Goal: Transaction & Acquisition: Purchase product/service

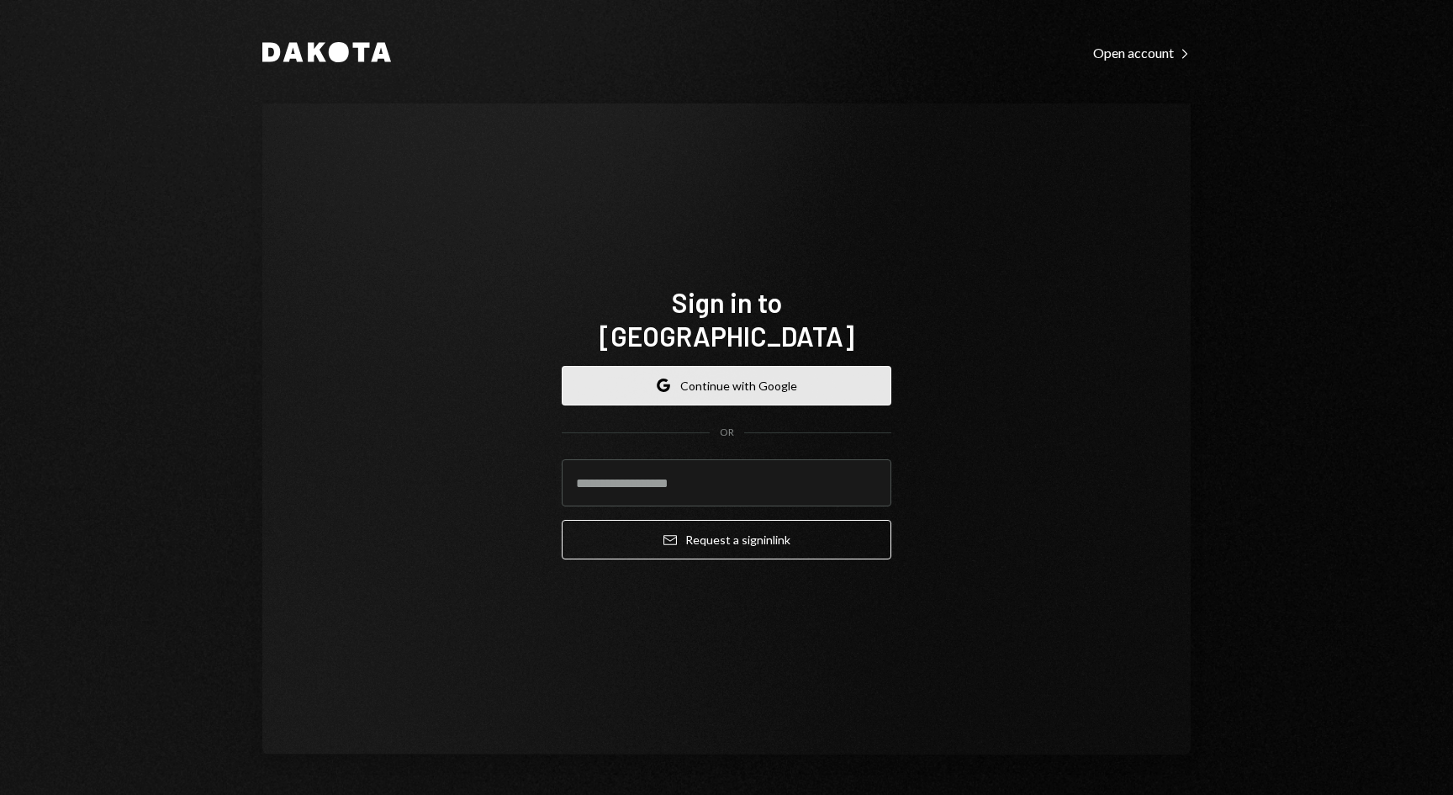
click at [753, 379] on button "Google Continue with Google" at bounding box center [727, 386] width 330 height 40
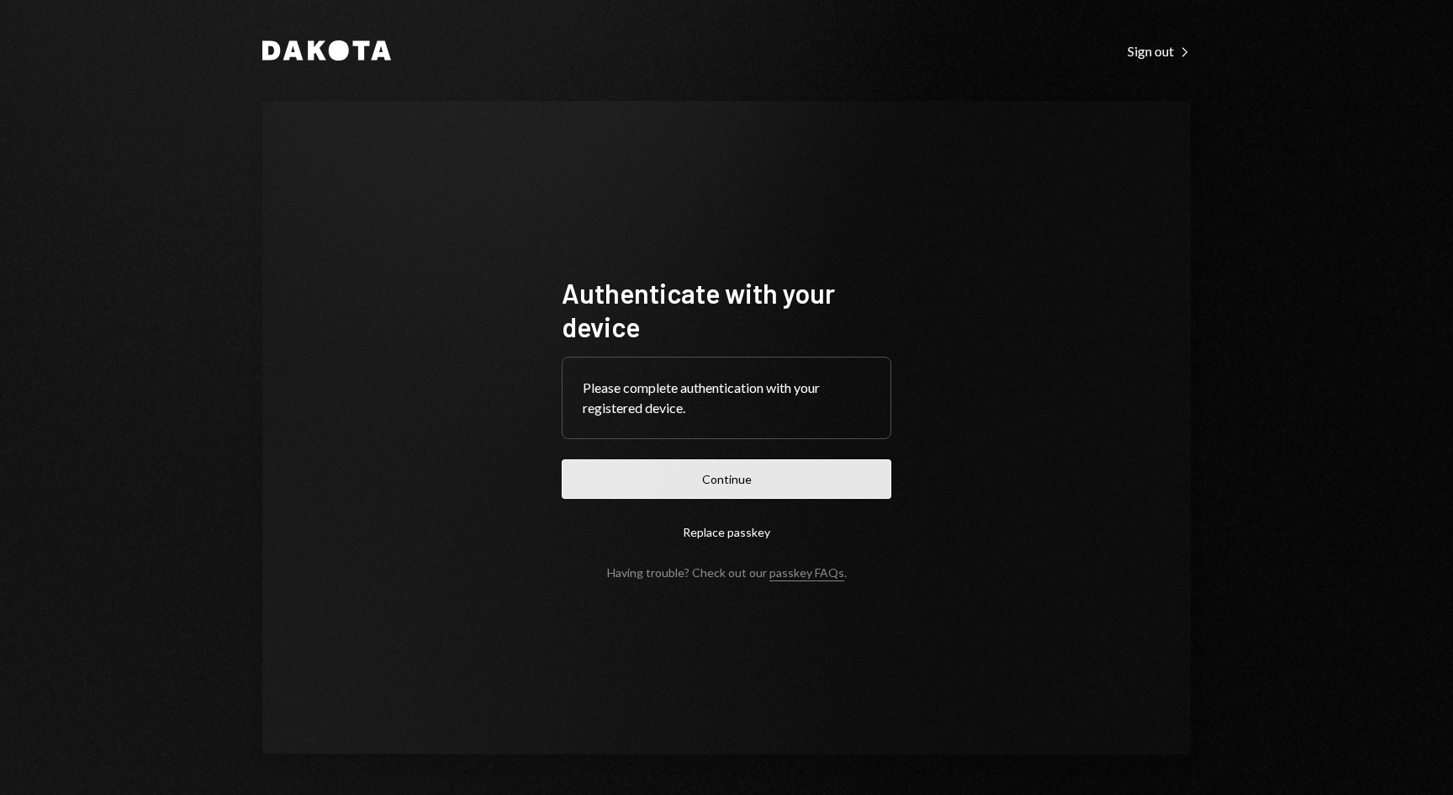
click at [755, 478] on button "Continue" at bounding box center [727, 479] width 330 height 40
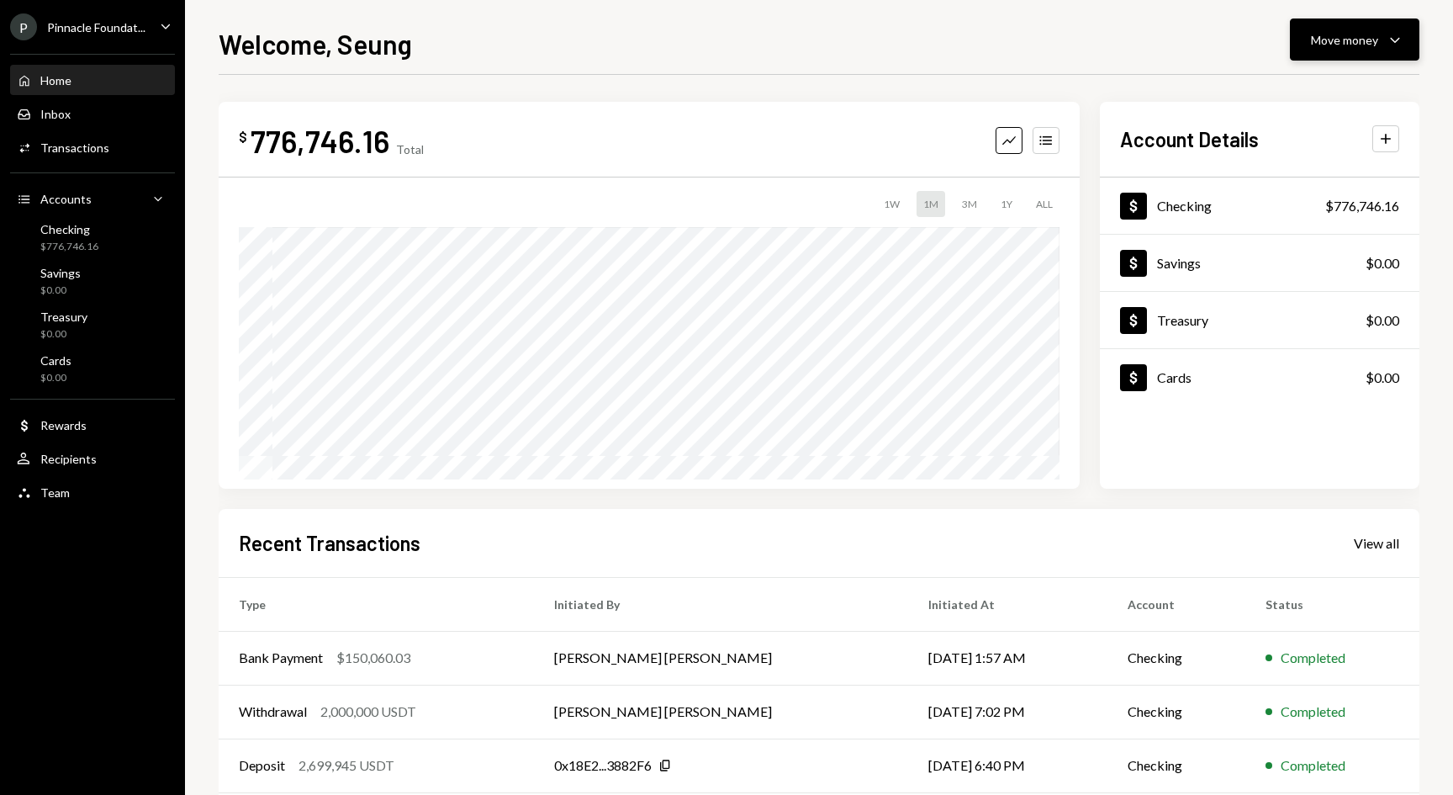
click at [1342, 53] on button "Move money Caret Down" at bounding box center [1354, 39] width 129 height 42
click at [1299, 166] on div "Deposit" at bounding box center [1341, 166] width 123 height 18
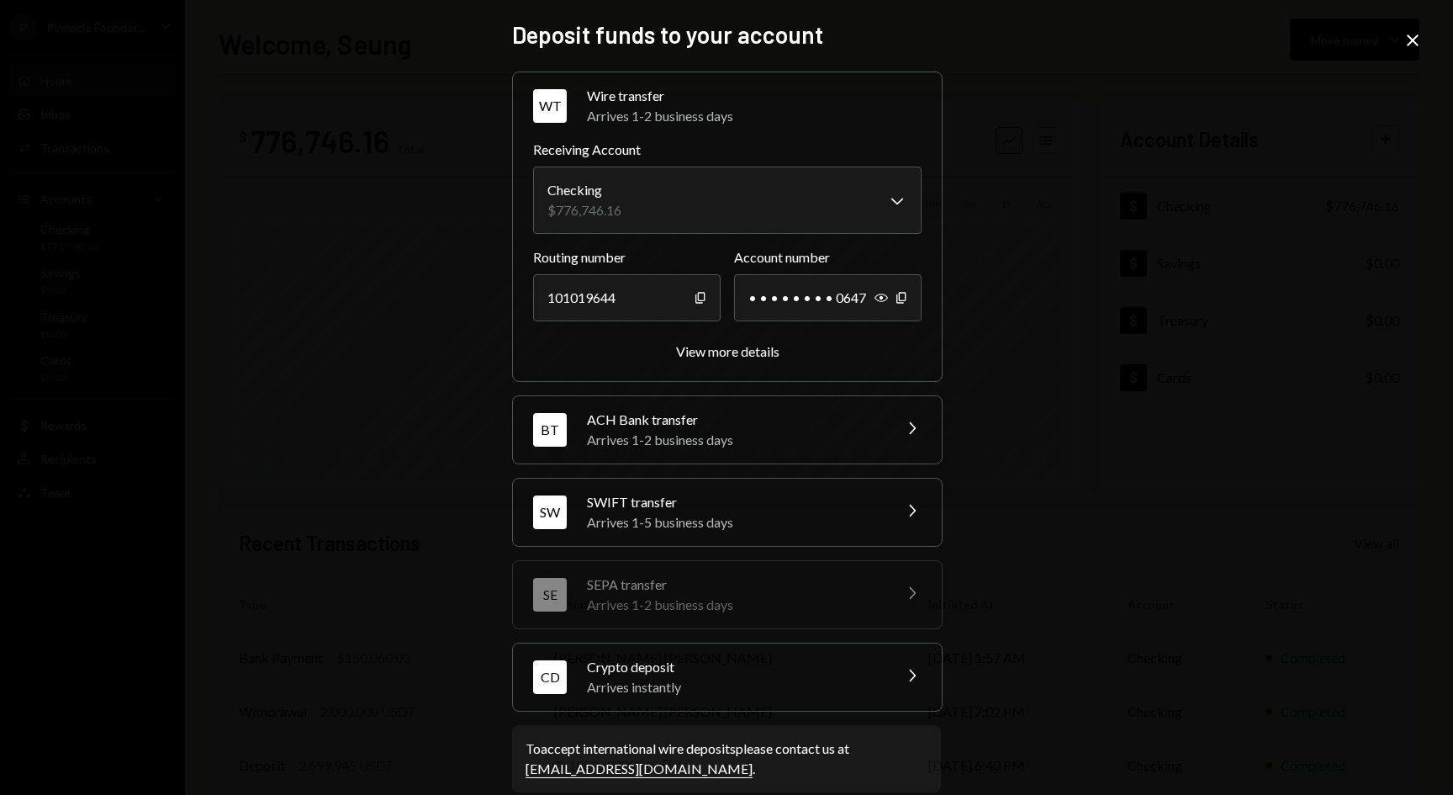
click at [768, 684] on div "Arrives instantly" at bounding box center [734, 687] width 294 height 20
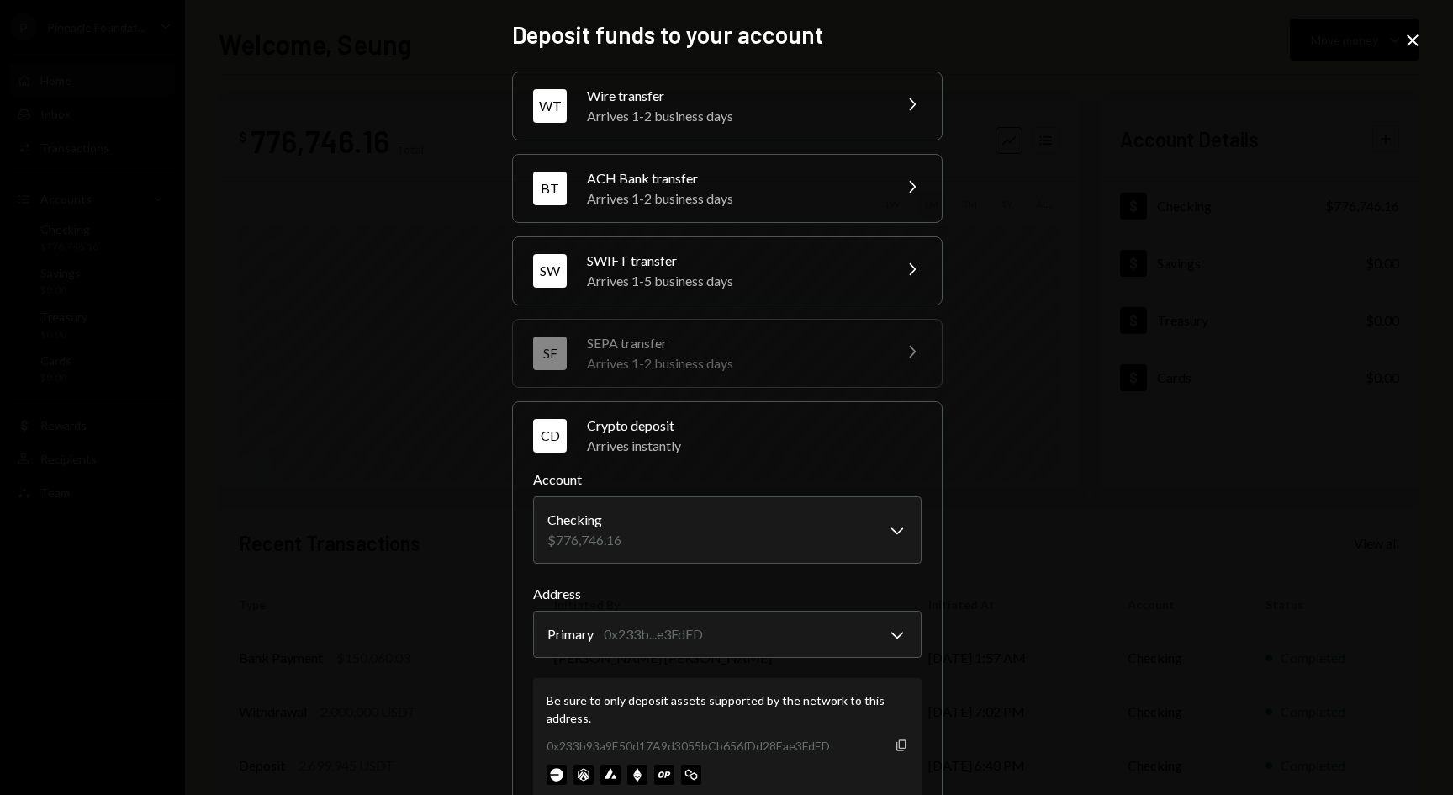
click at [901, 748] on icon "Copy" at bounding box center [901, 744] width 13 height 13
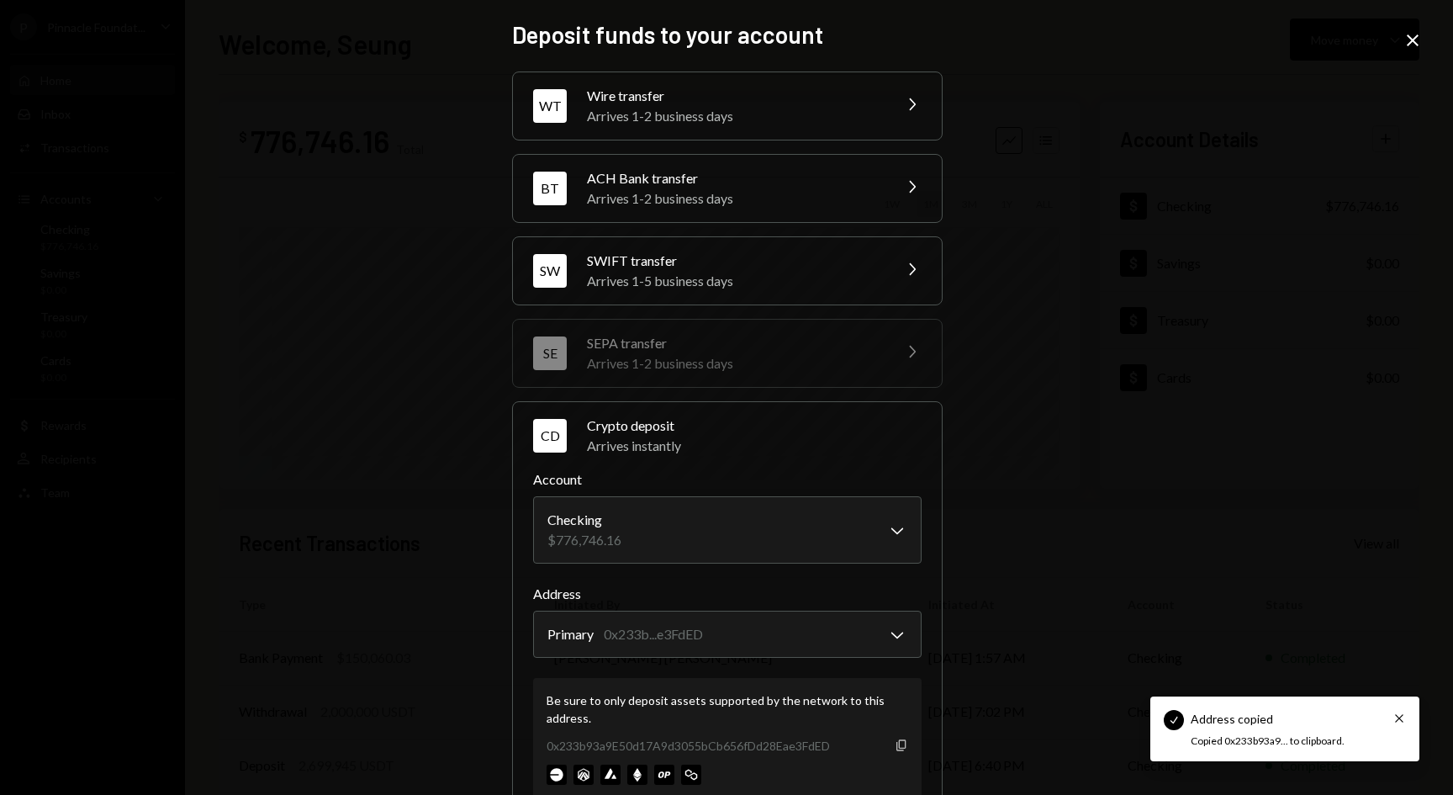
click at [897, 746] on icon "Copy" at bounding box center [901, 744] width 13 height 13
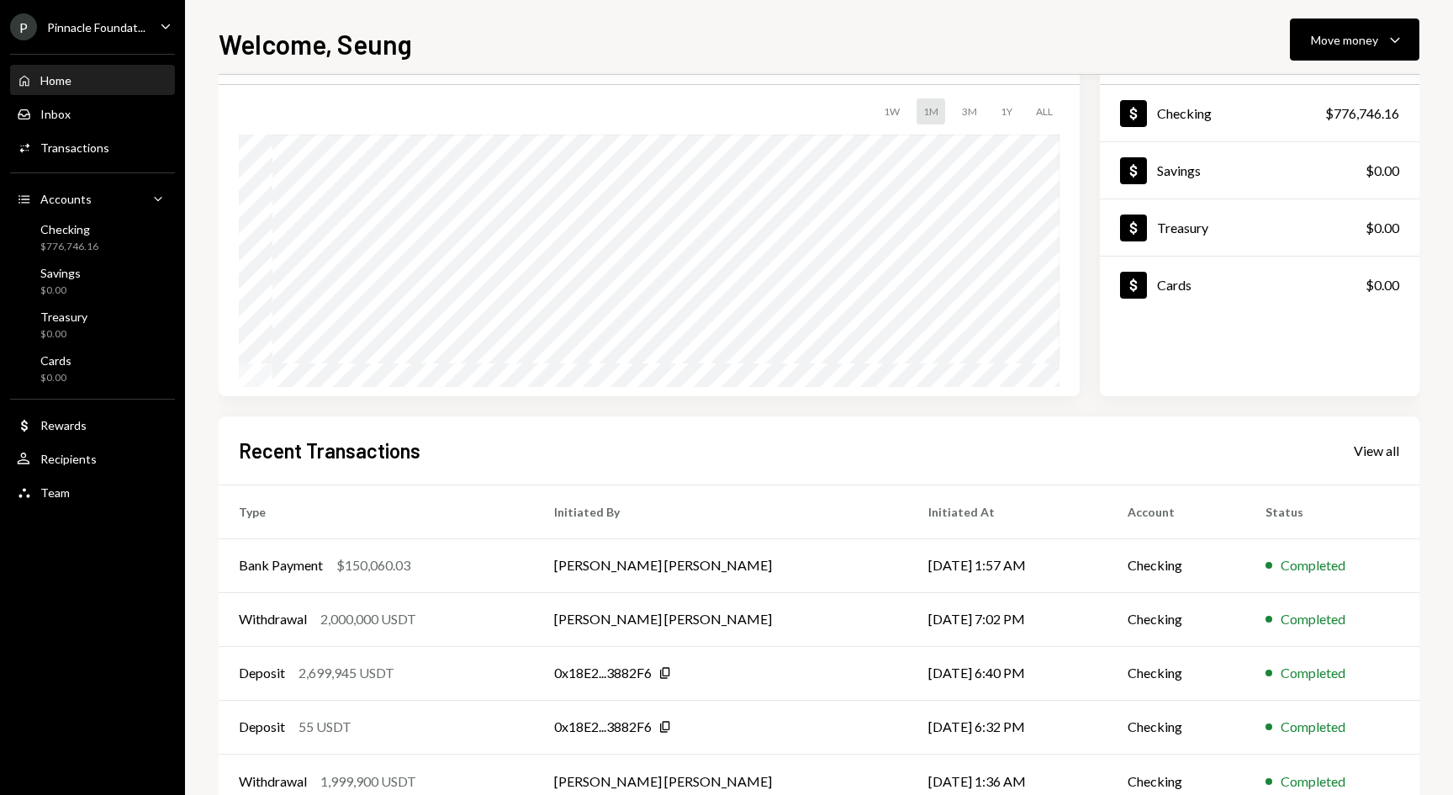
scroll to position [104, 0]
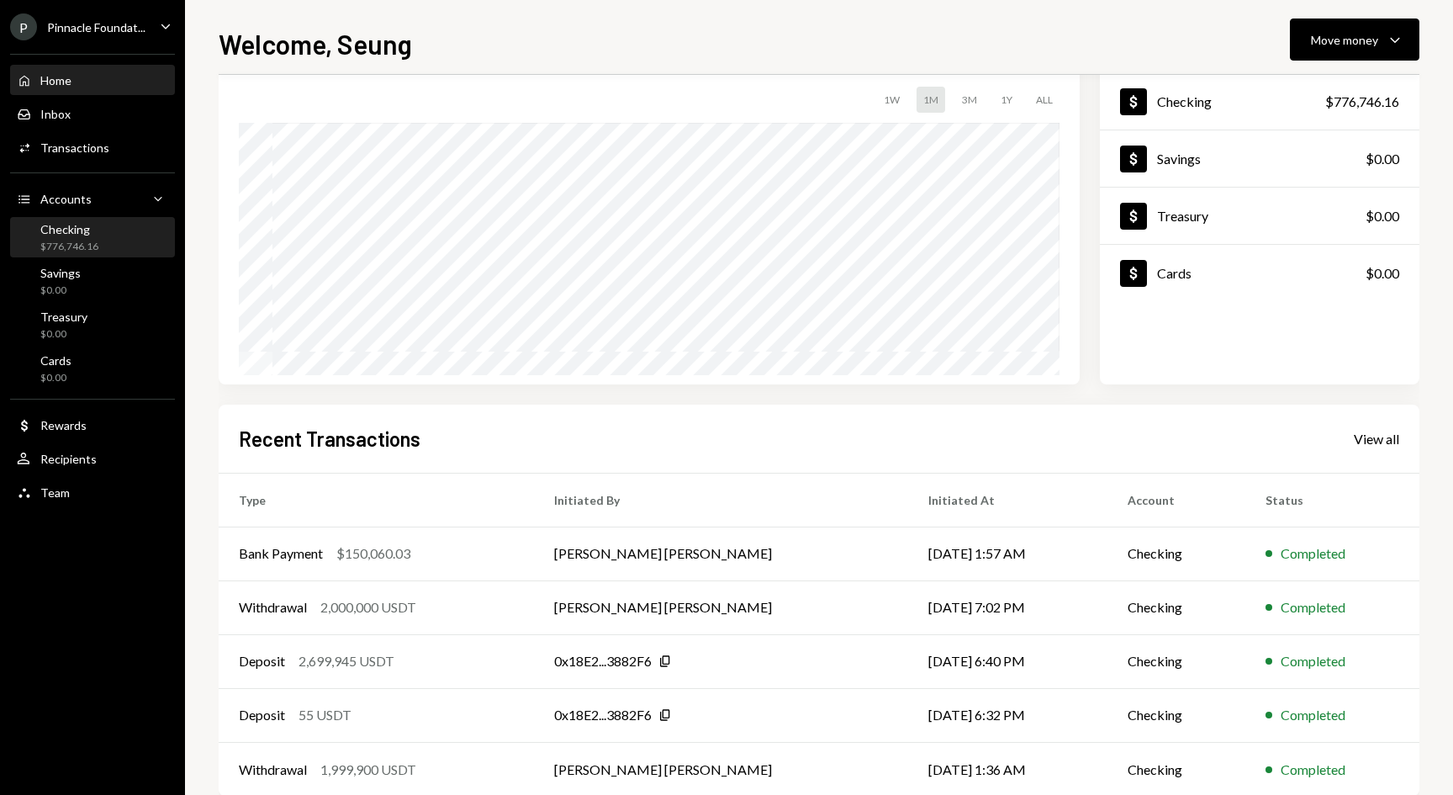
click at [68, 240] on div "$776,746.16" at bounding box center [69, 247] width 58 height 14
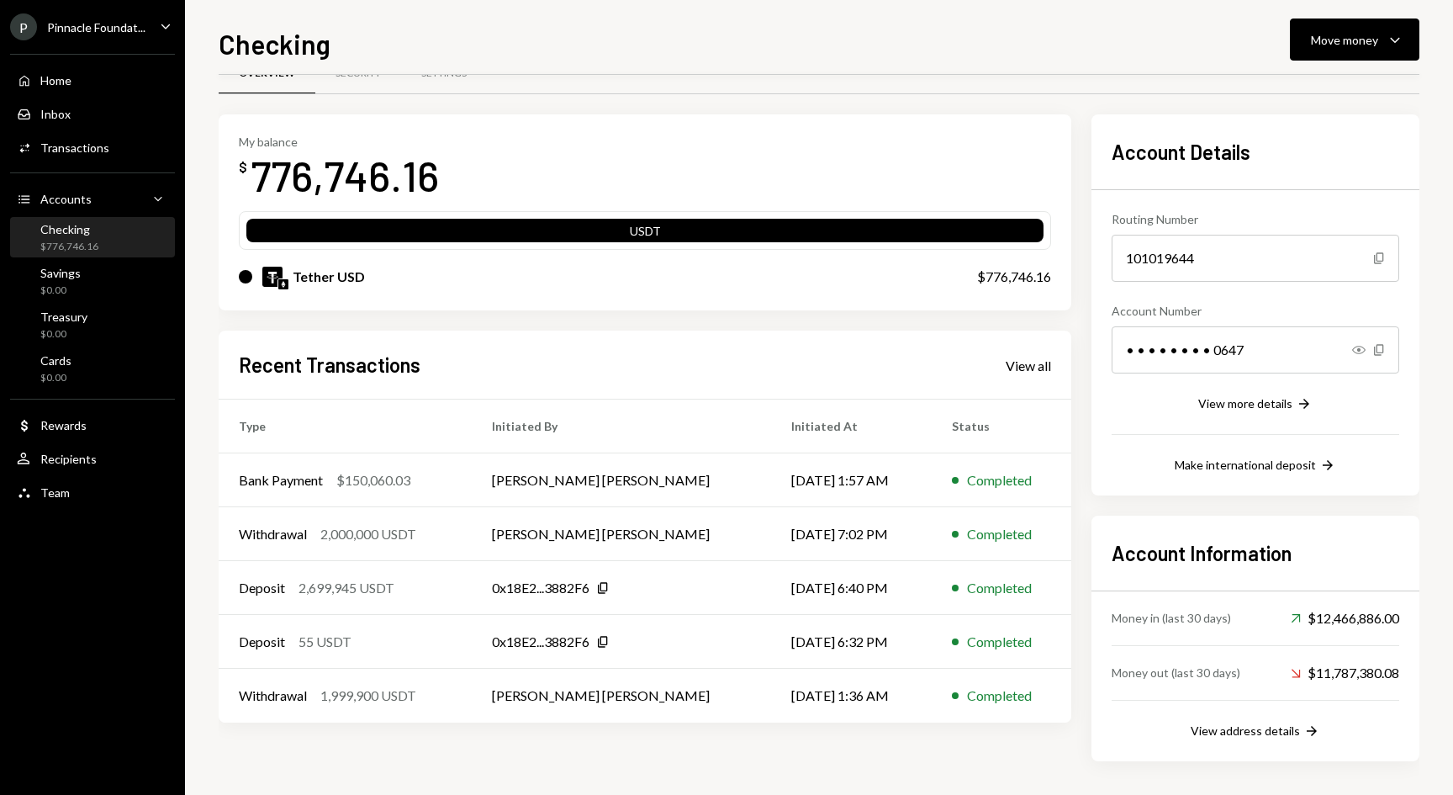
scroll to position [40, 0]
click at [25, 151] on icon "Activities" at bounding box center [24, 147] width 15 height 15
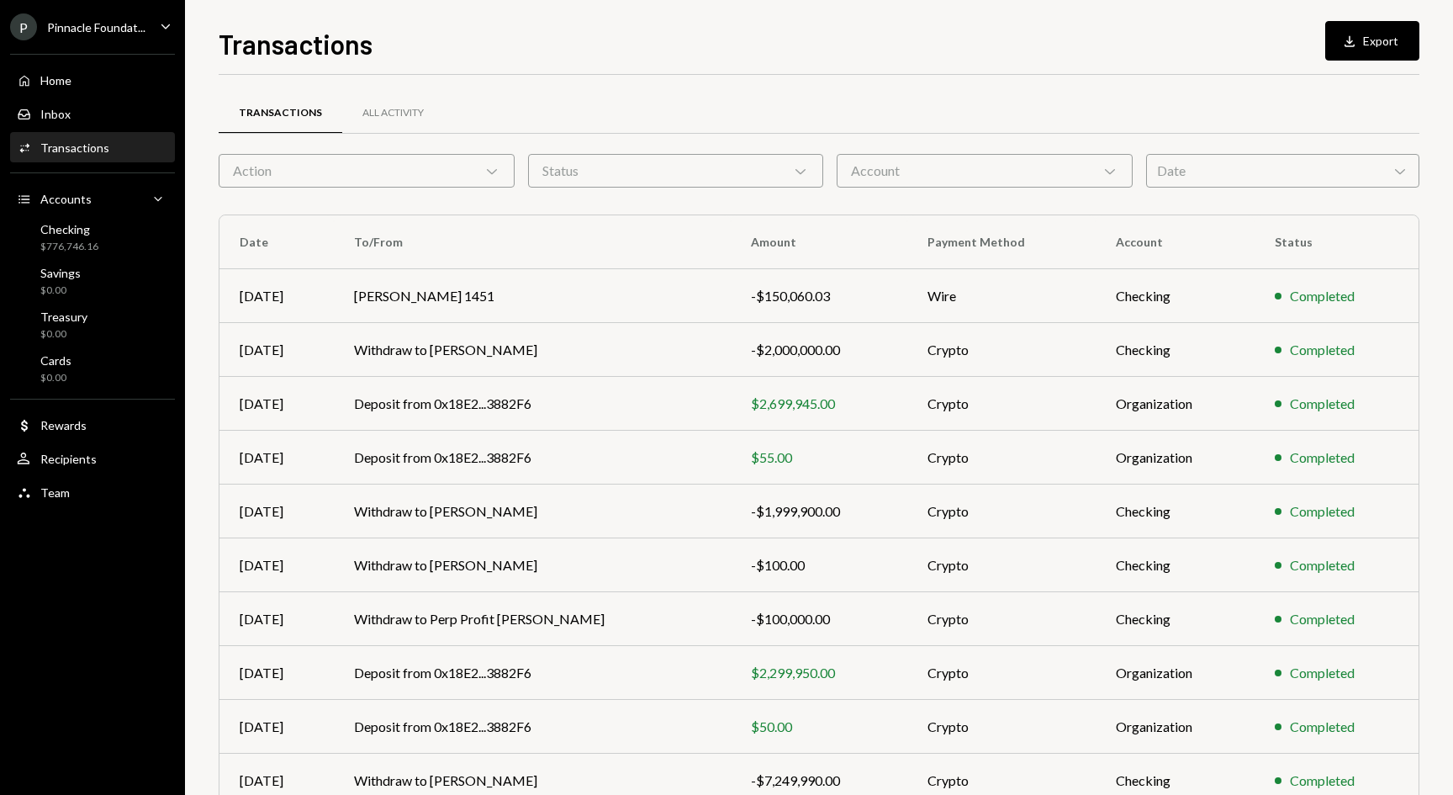
click at [82, 156] on div "Activities Transactions" at bounding box center [92, 148] width 151 height 29
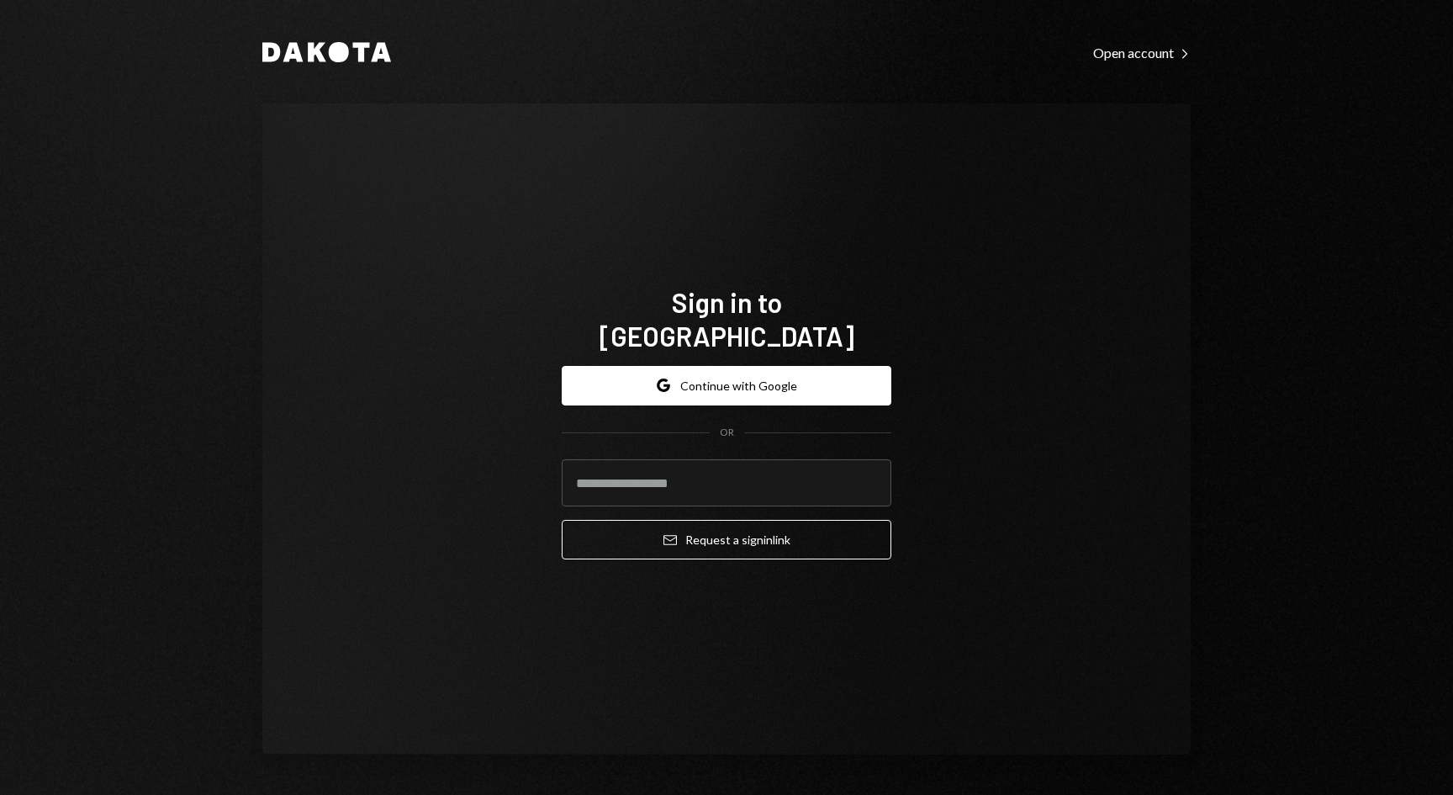
click at [959, 447] on div "Sign in to [GEOGRAPHIC_DATA] Google Continue with Google OR Email Request a sig…" at bounding box center [726, 428] width 928 height 651
click at [752, 383] on button "Google Continue with Google" at bounding box center [727, 386] width 330 height 40
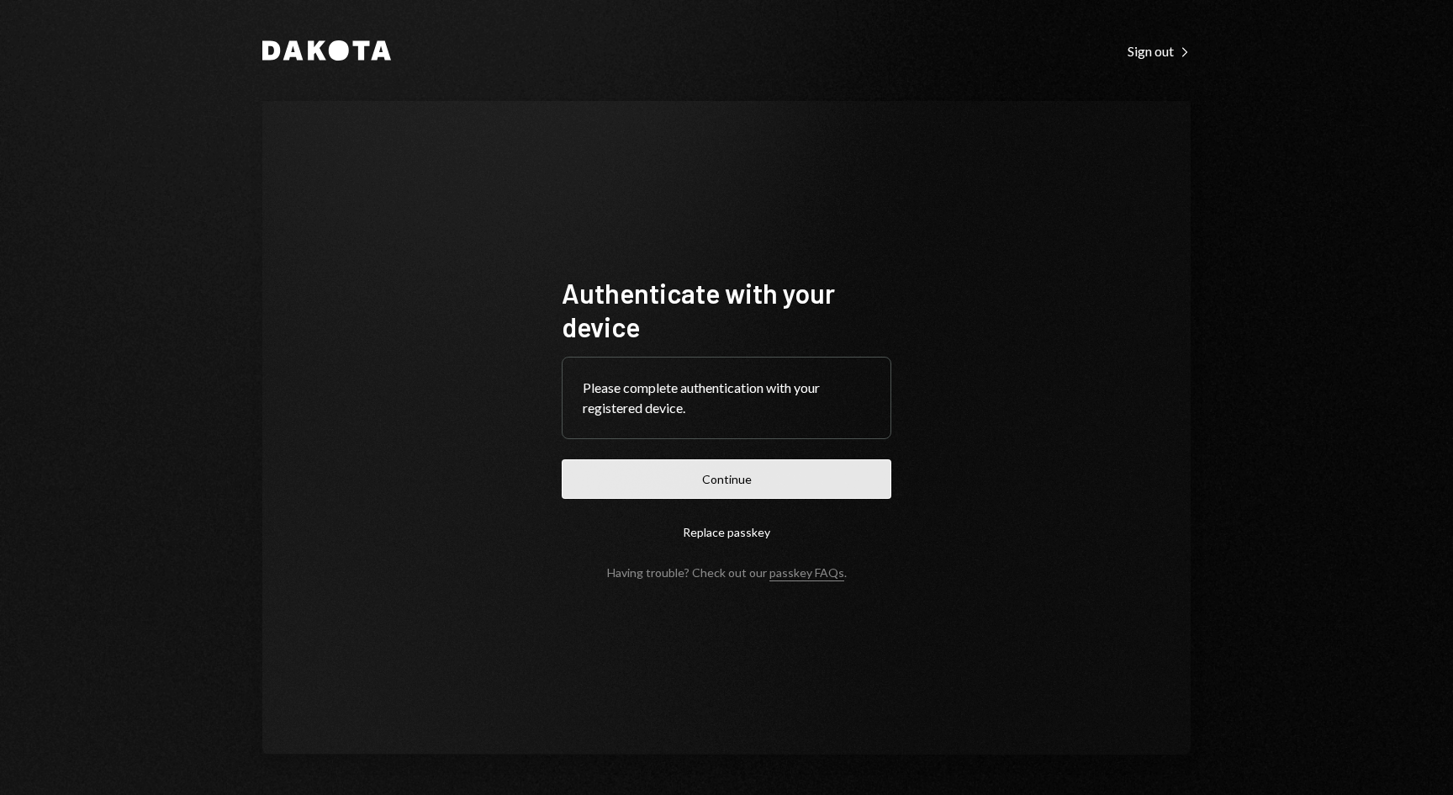
click at [770, 468] on button "Continue" at bounding box center [727, 479] width 330 height 40
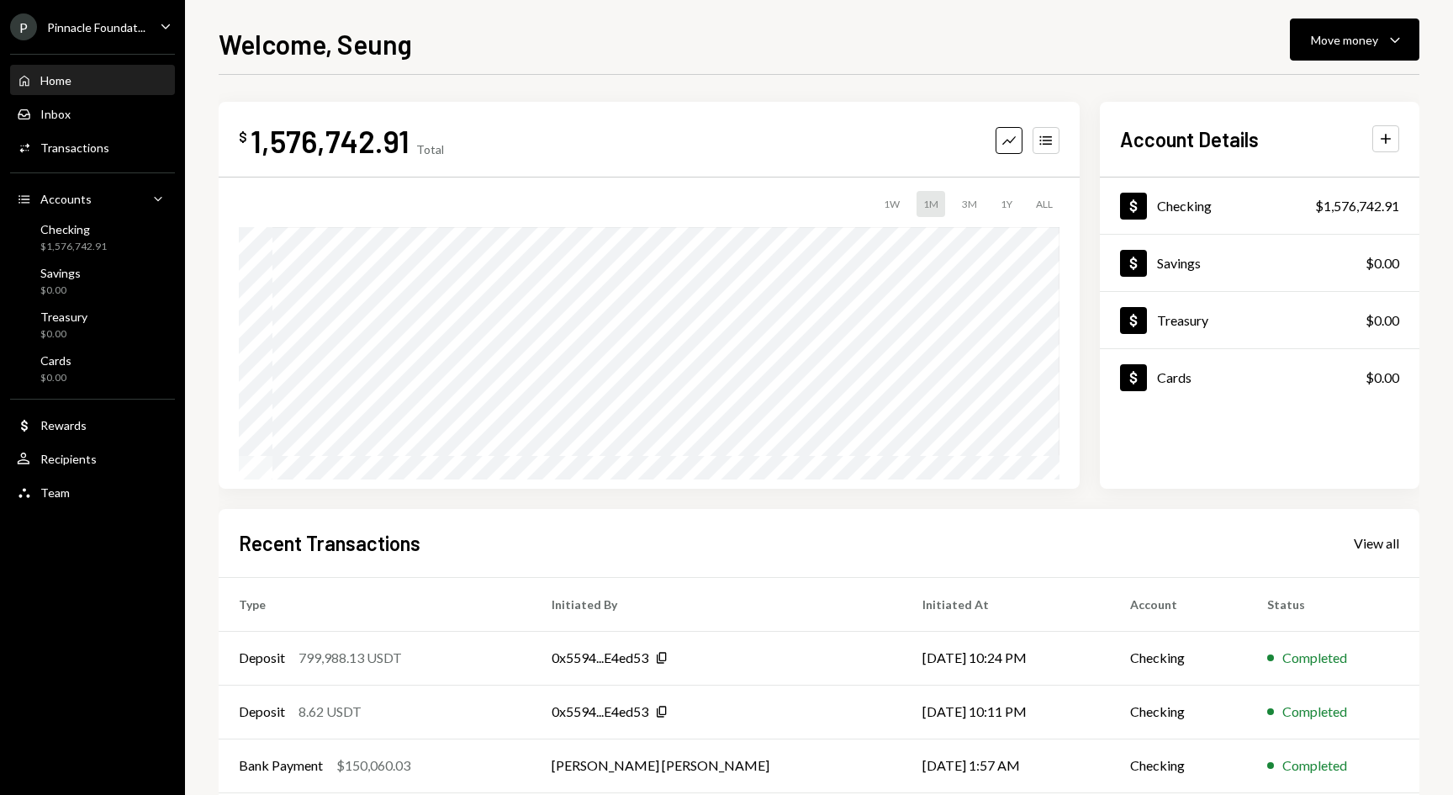
click at [238, 196] on div "$ 1,576,742.91 Total Graph Accounts 1W 1M 3M 1Y ALL $86,268.24 Aug 19, 2025" at bounding box center [649, 295] width 861 height 387
click at [856, 48] on div "Welcome, Seung Move money Caret Down" at bounding box center [819, 42] width 1201 height 37
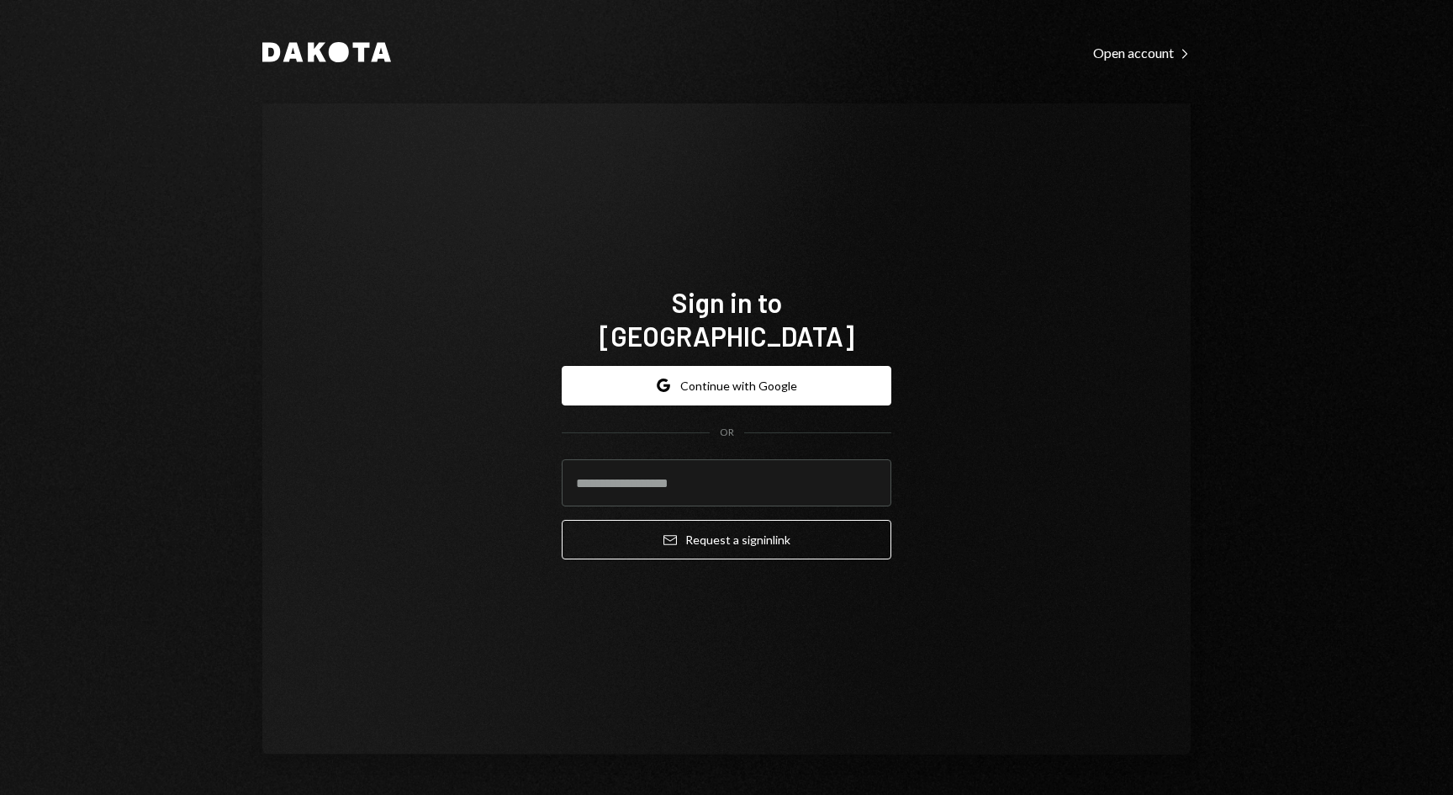
click at [927, 384] on div "Sign in to [GEOGRAPHIC_DATA] Google Continue with Google OR Email Request a sig…" at bounding box center [726, 428] width 928 height 651
click at [800, 373] on button "Google Continue with Google" at bounding box center [727, 386] width 330 height 40
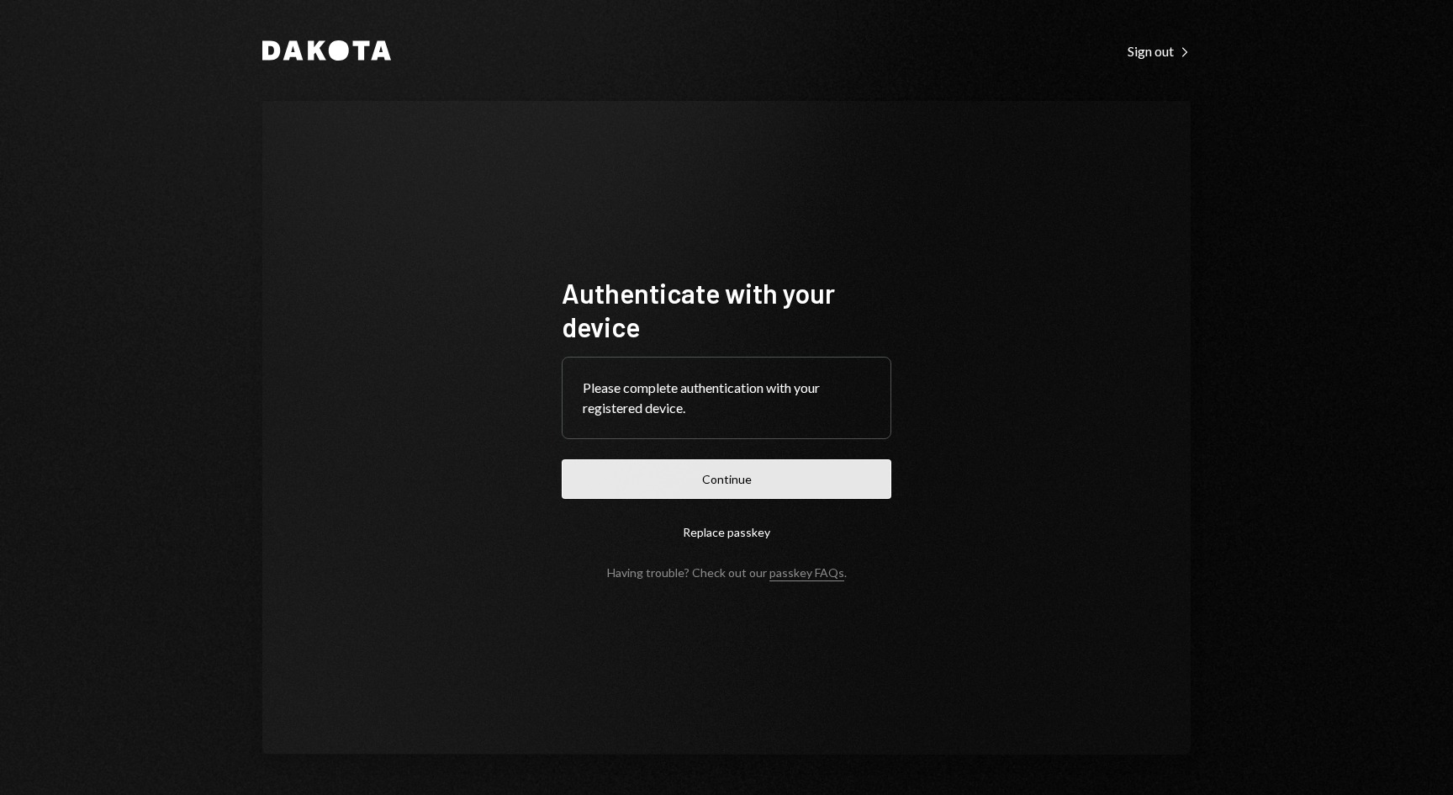
click at [796, 476] on button "Continue" at bounding box center [727, 479] width 330 height 40
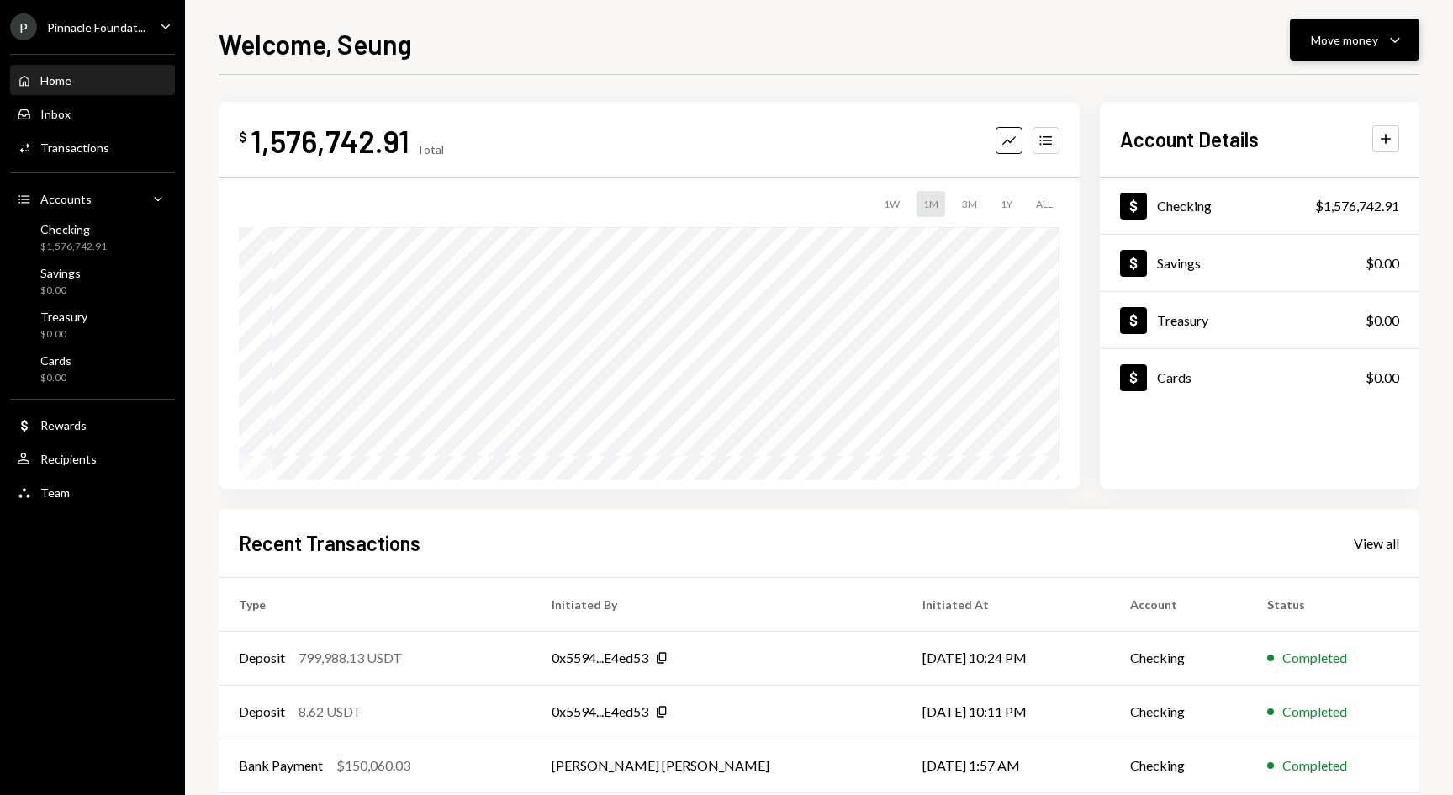
click at [1329, 44] on div "Move money" at bounding box center [1344, 40] width 67 height 18
click at [1297, 91] on div "Send" at bounding box center [1341, 91] width 123 height 18
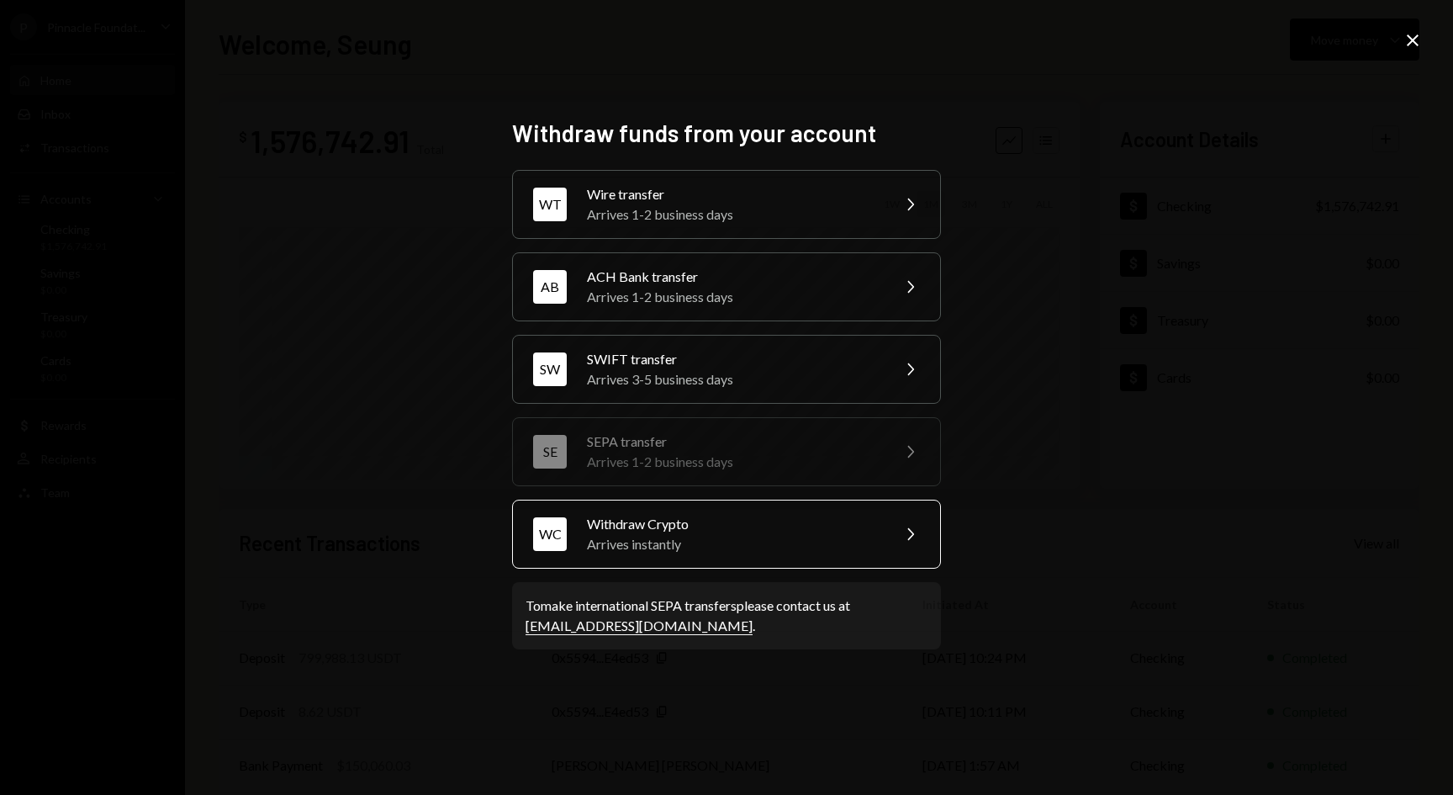
click at [789, 544] on div "Arrives instantly" at bounding box center [733, 544] width 293 height 20
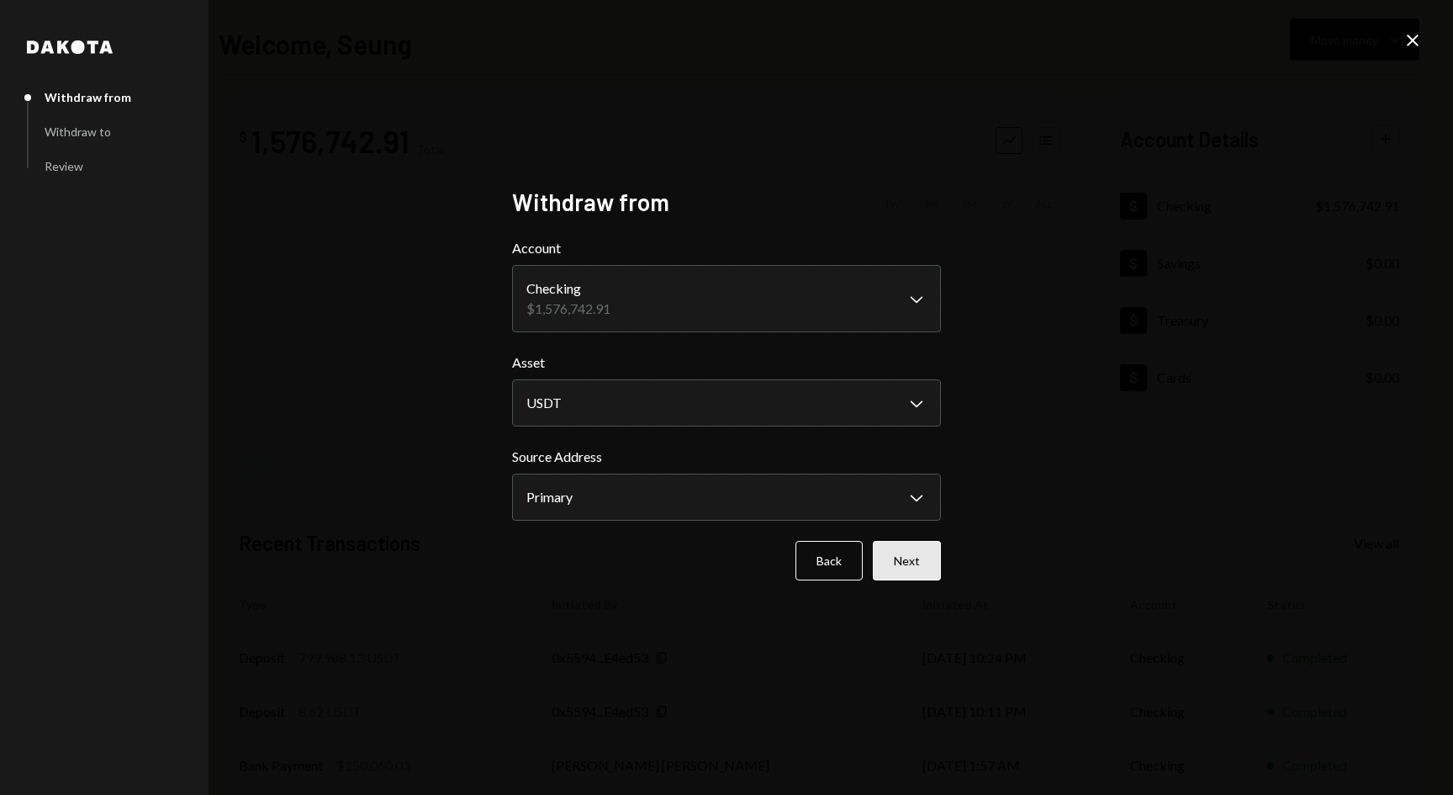
click at [912, 565] on button "Next" at bounding box center [907, 561] width 68 height 40
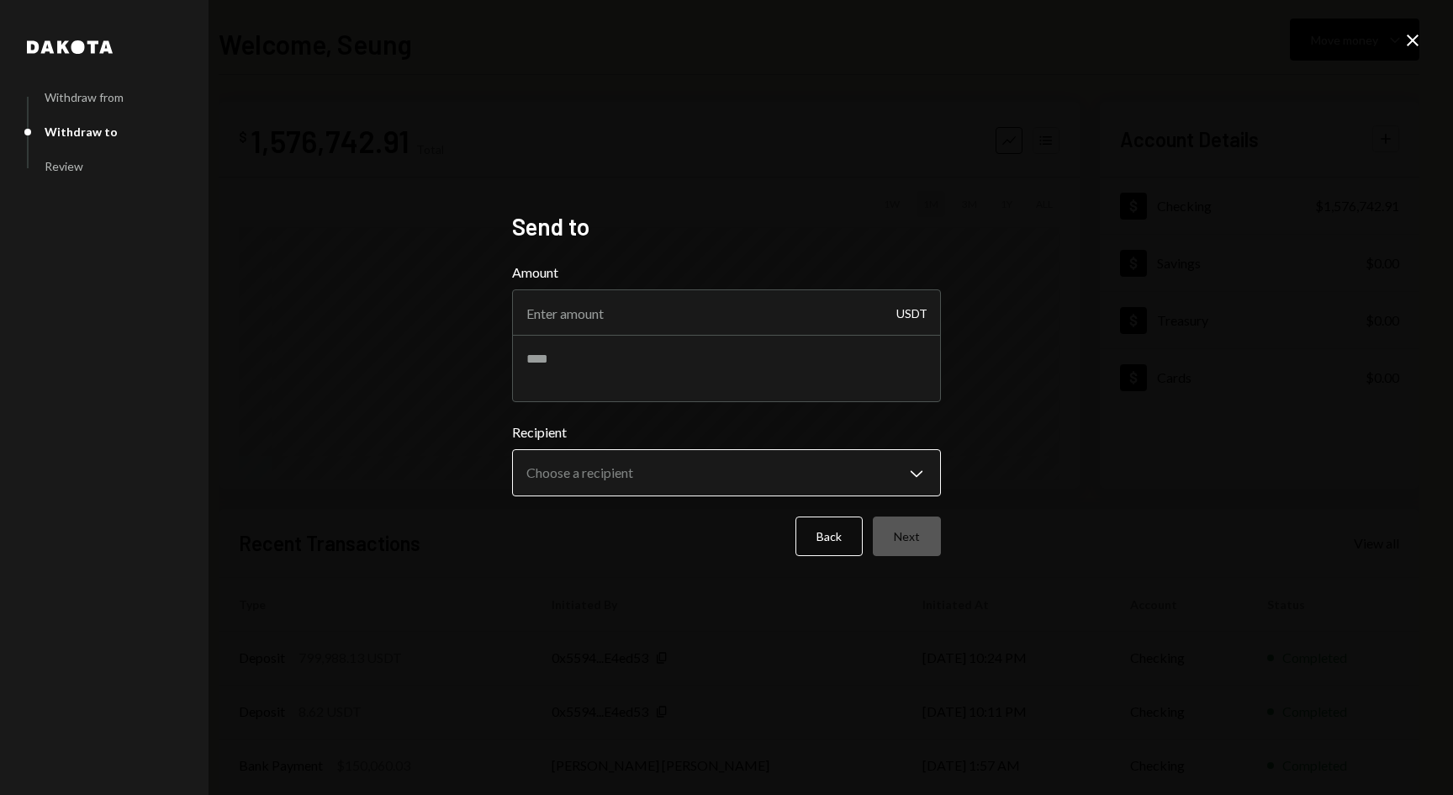
click at [896, 478] on body "**********" at bounding box center [726, 397] width 1453 height 795
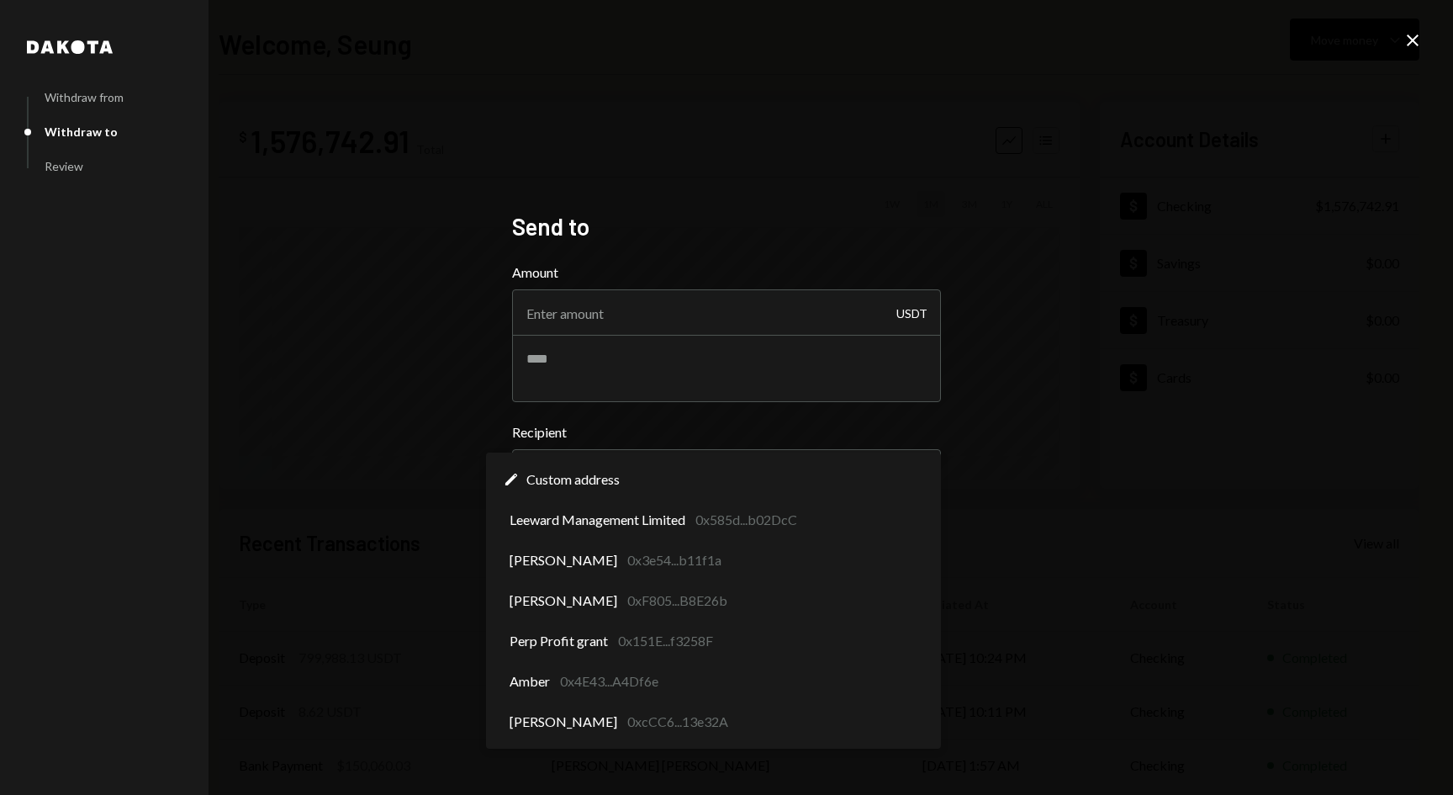
click at [403, 444] on div "**********" at bounding box center [726, 397] width 1453 height 795
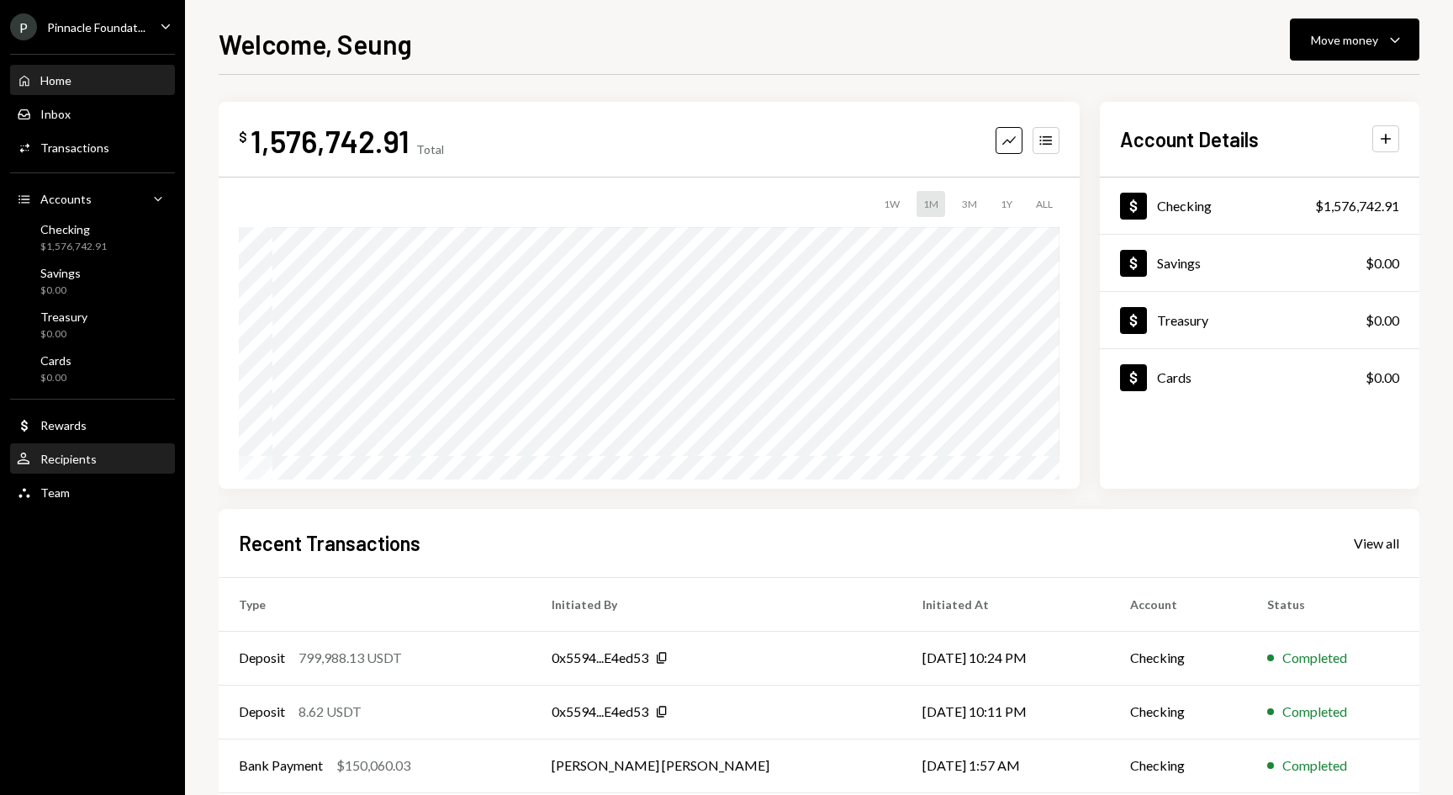
click at [86, 466] on div "User Recipients" at bounding box center [57, 459] width 80 height 15
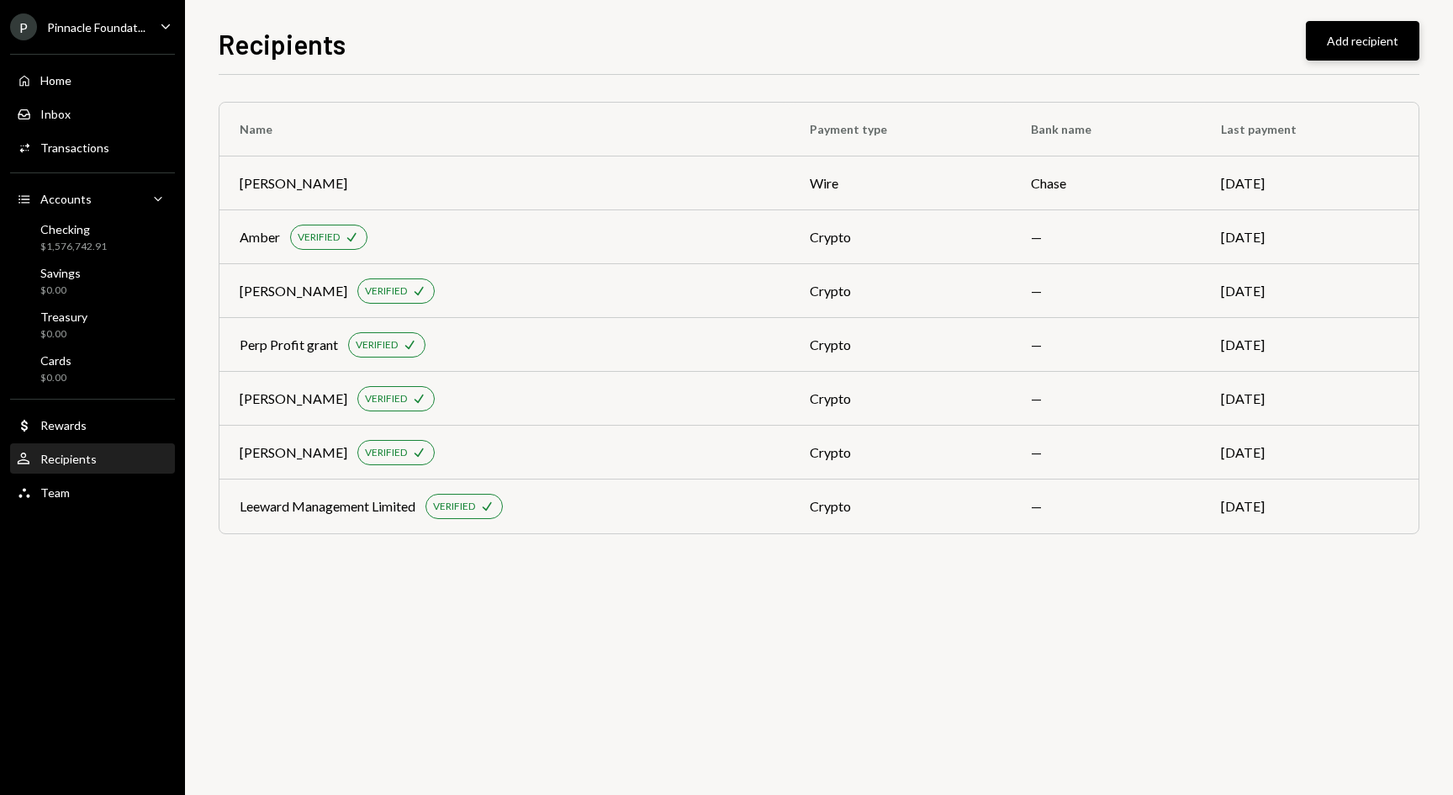
click at [1372, 41] on button "Add recipient" at bounding box center [1363, 41] width 114 height 40
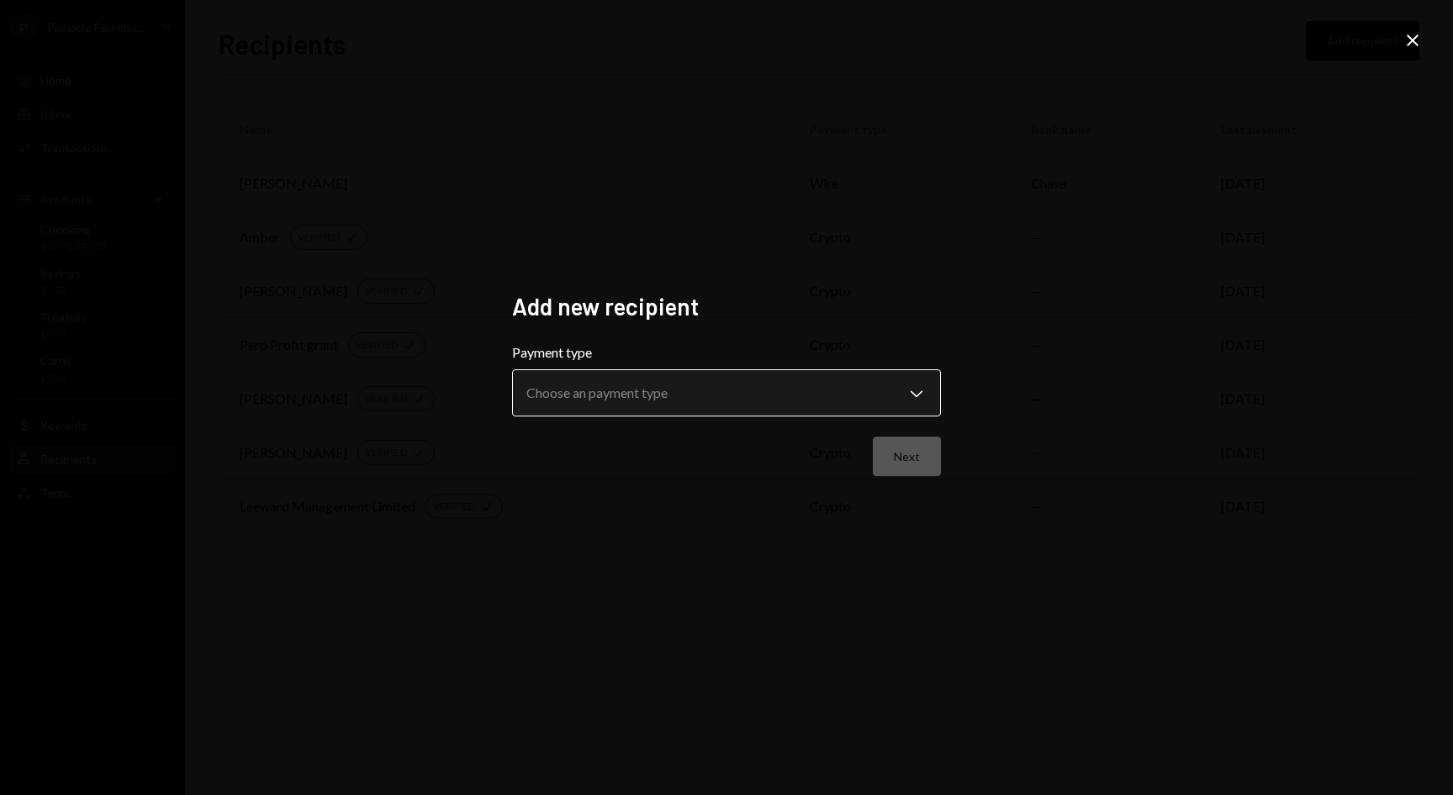
click at [879, 394] on body "**********" at bounding box center [726, 397] width 1453 height 795
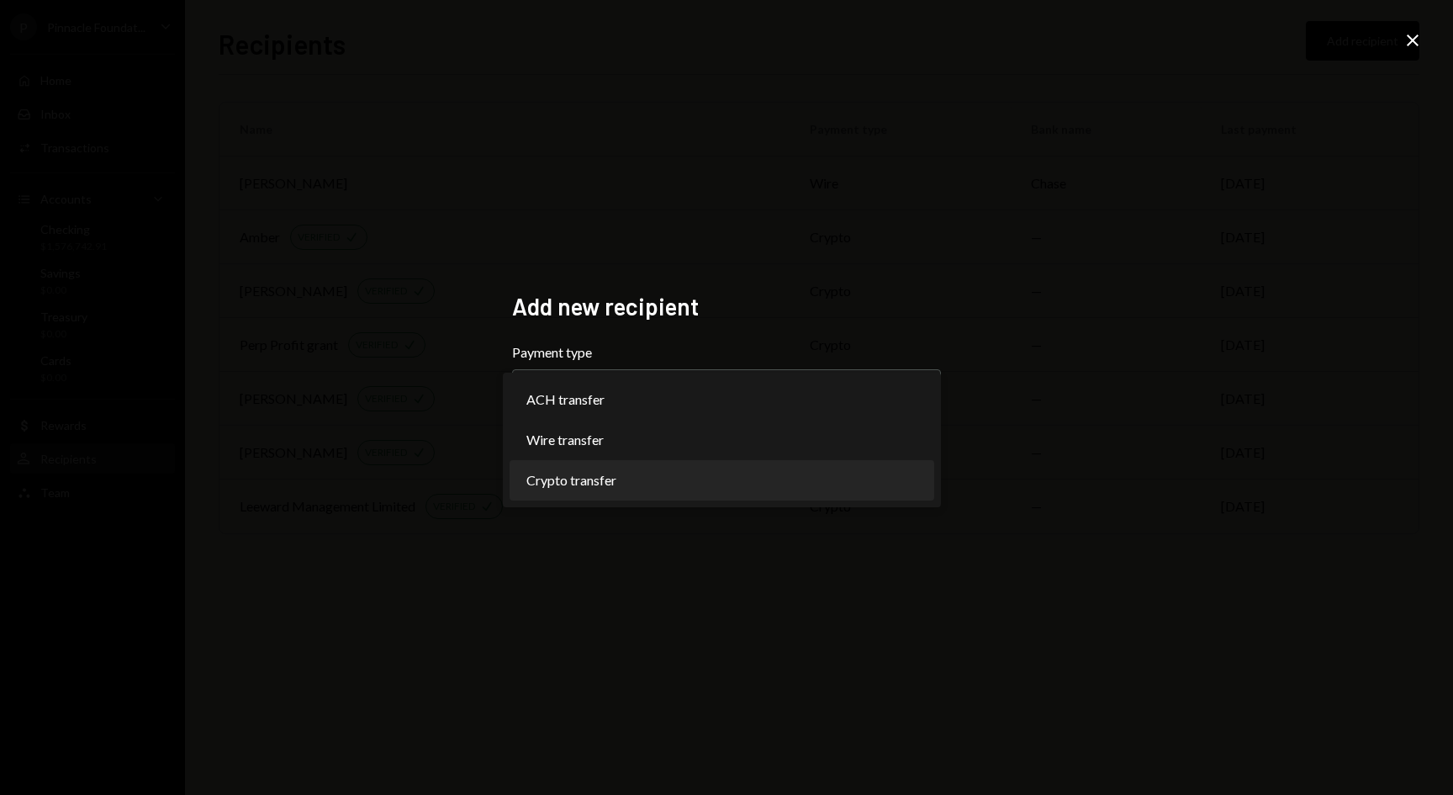
select select "******"
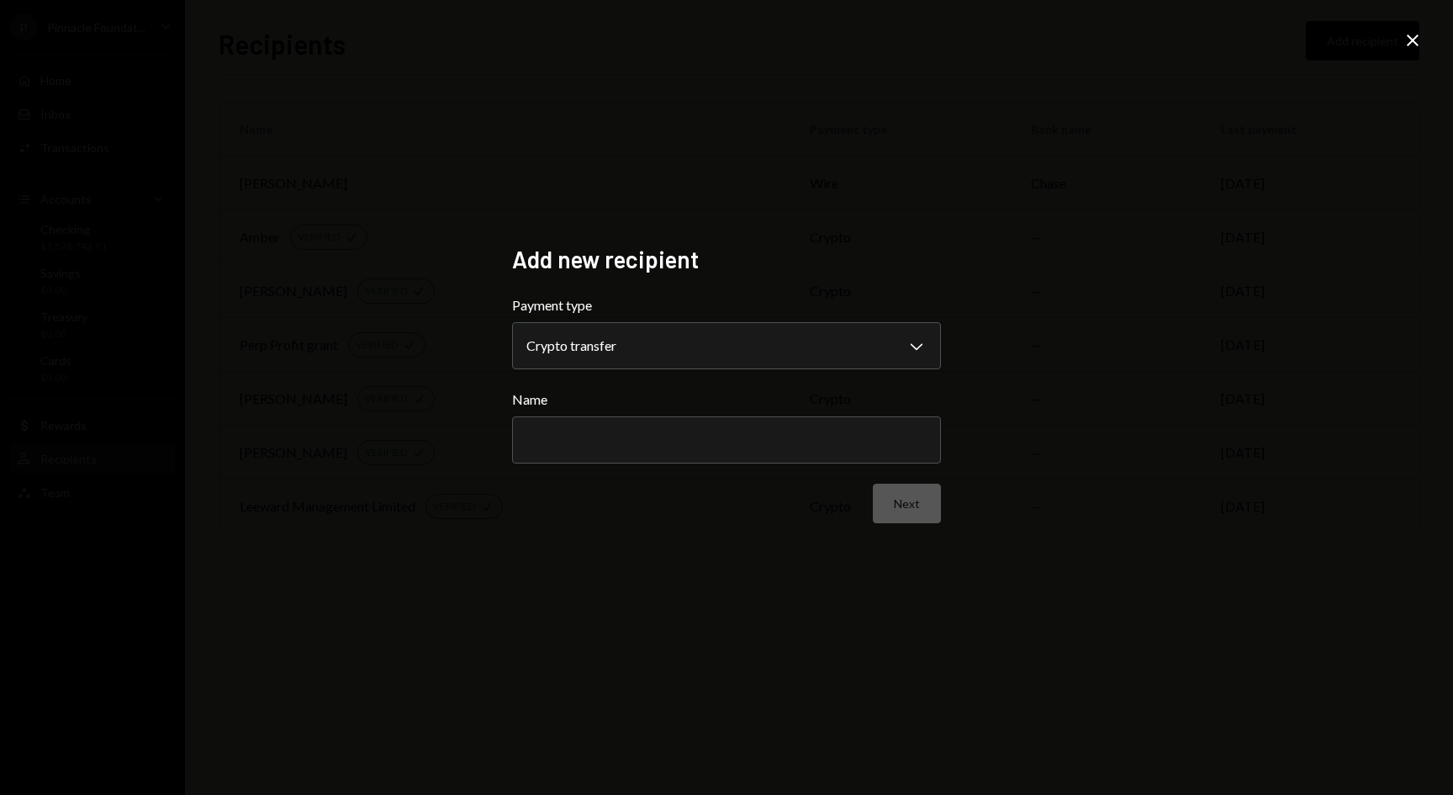
click at [735, 463] on form "**********" at bounding box center [726, 409] width 429 height 228
click at [724, 453] on input "Name" at bounding box center [726, 439] width 429 height 47
type input "*"
click at [898, 494] on button "Next" at bounding box center [907, 503] width 68 height 40
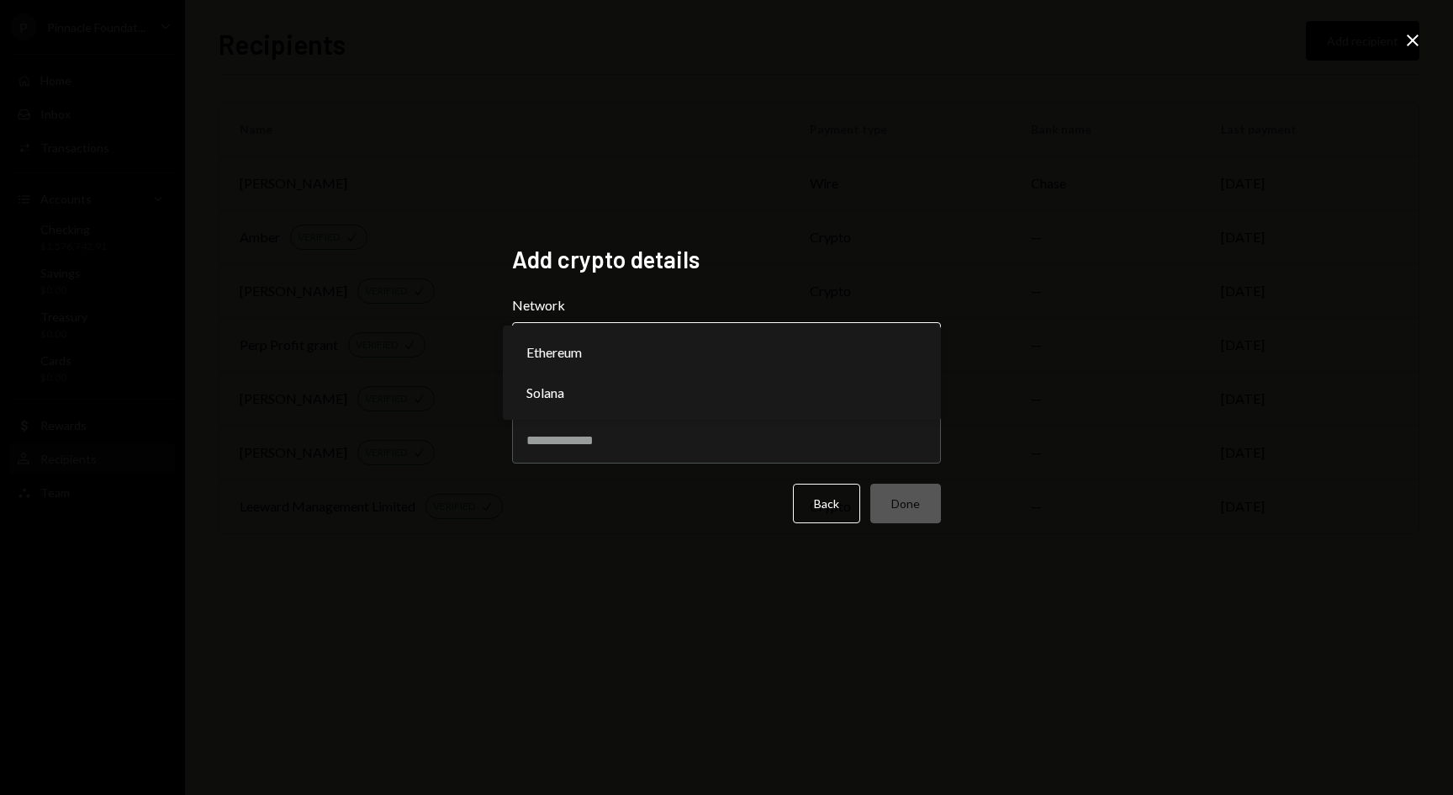
click at [726, 354] on body "P Pinnacle Foundat... Caret Down Home Home Inbox Inbox Activities Transactions …" at bounding box center [726, 397] width 1453 height 795
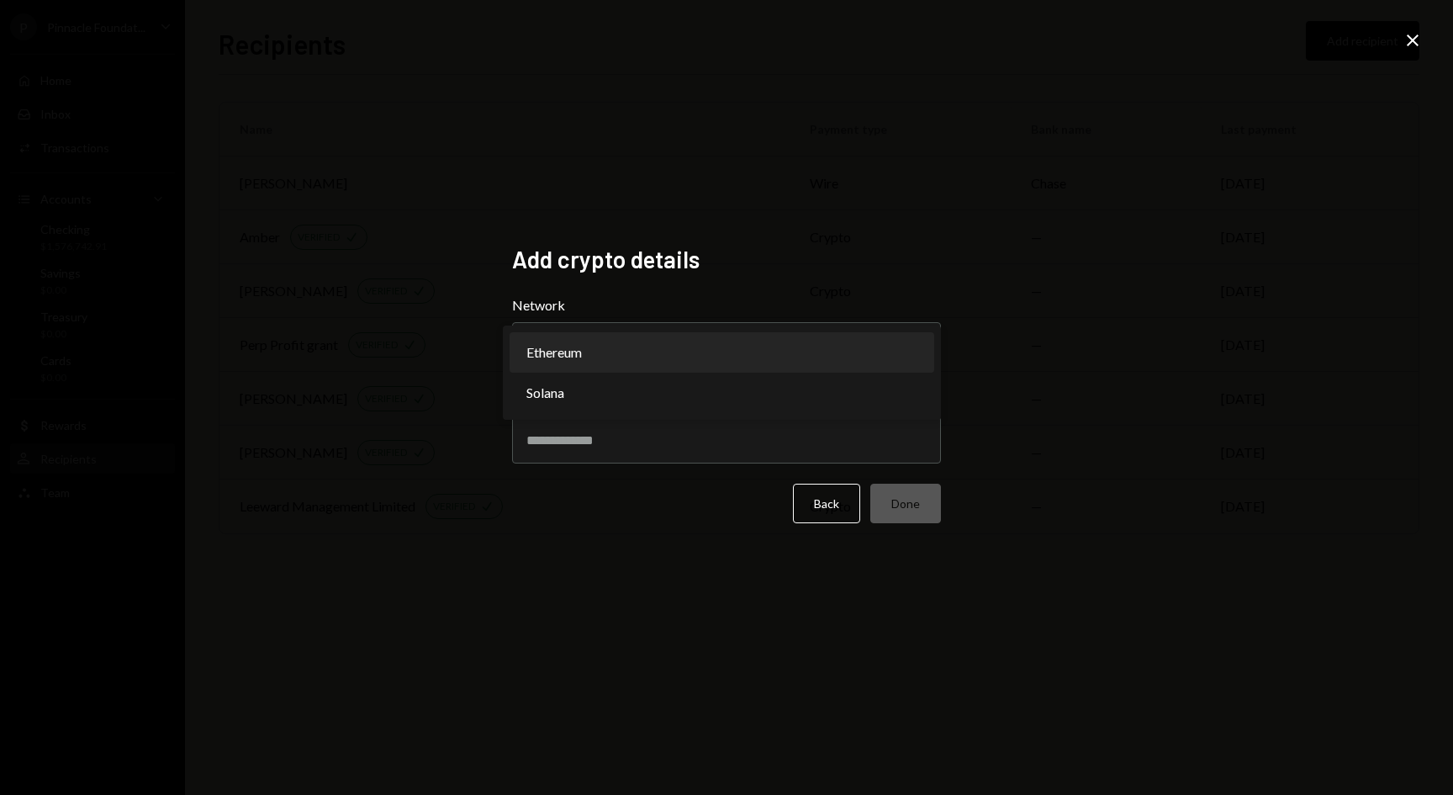
select select "**********"
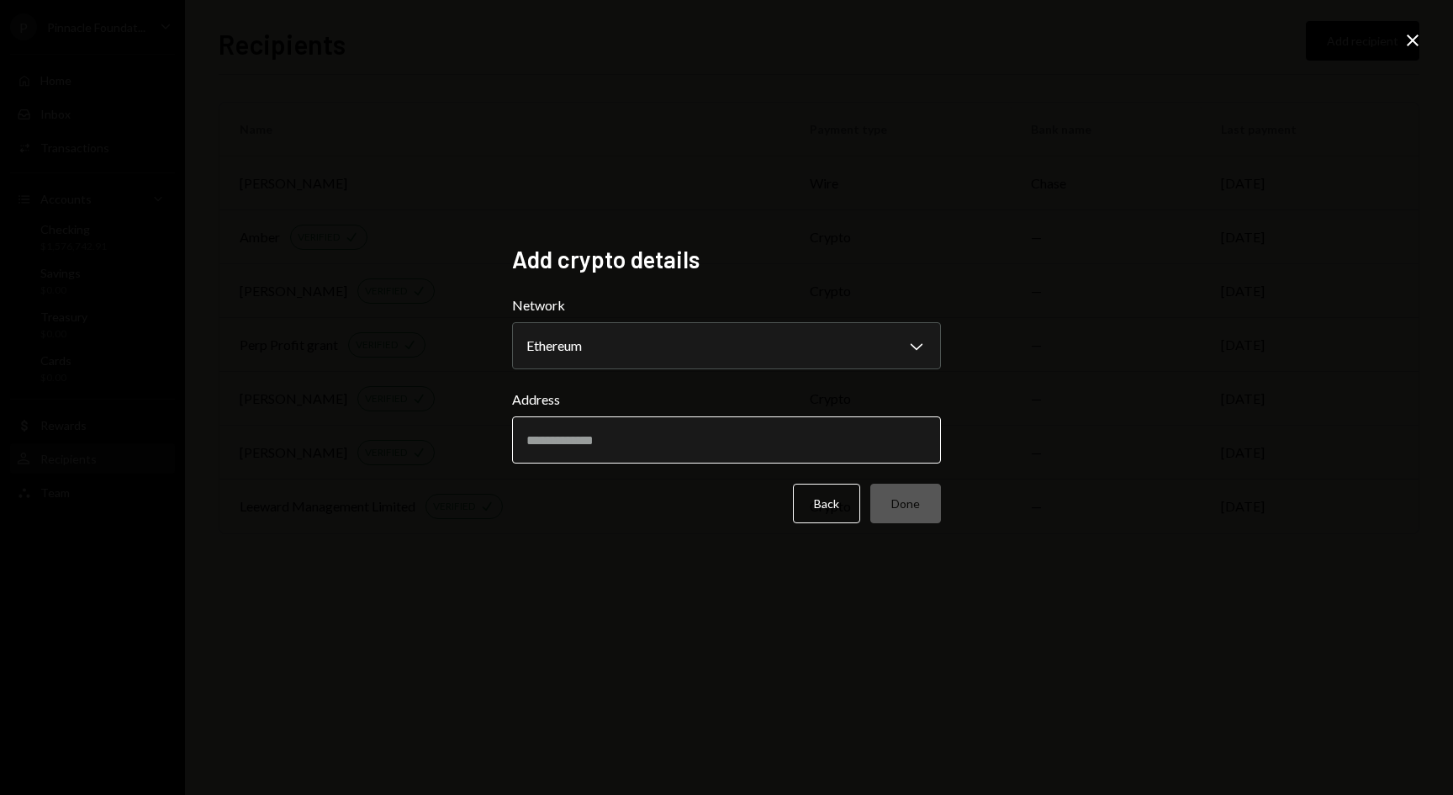
click at [600, 447] on input "Address" at bounding box center [726, 439] width 429 height 47
paste input "**********"
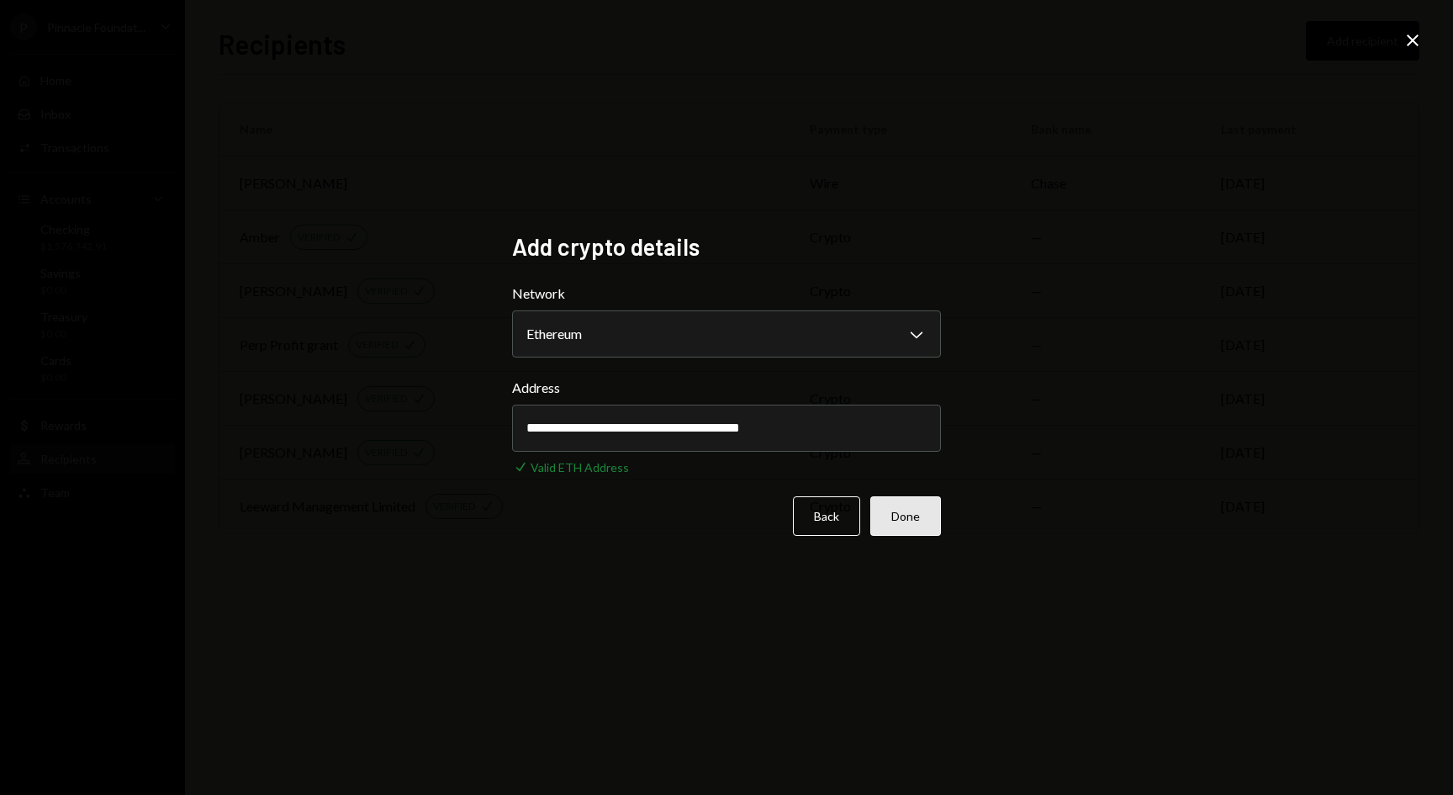
type input "**********"
click at [893, 525] on button "Done" at bounding box center [905, 516] width 71 height 40
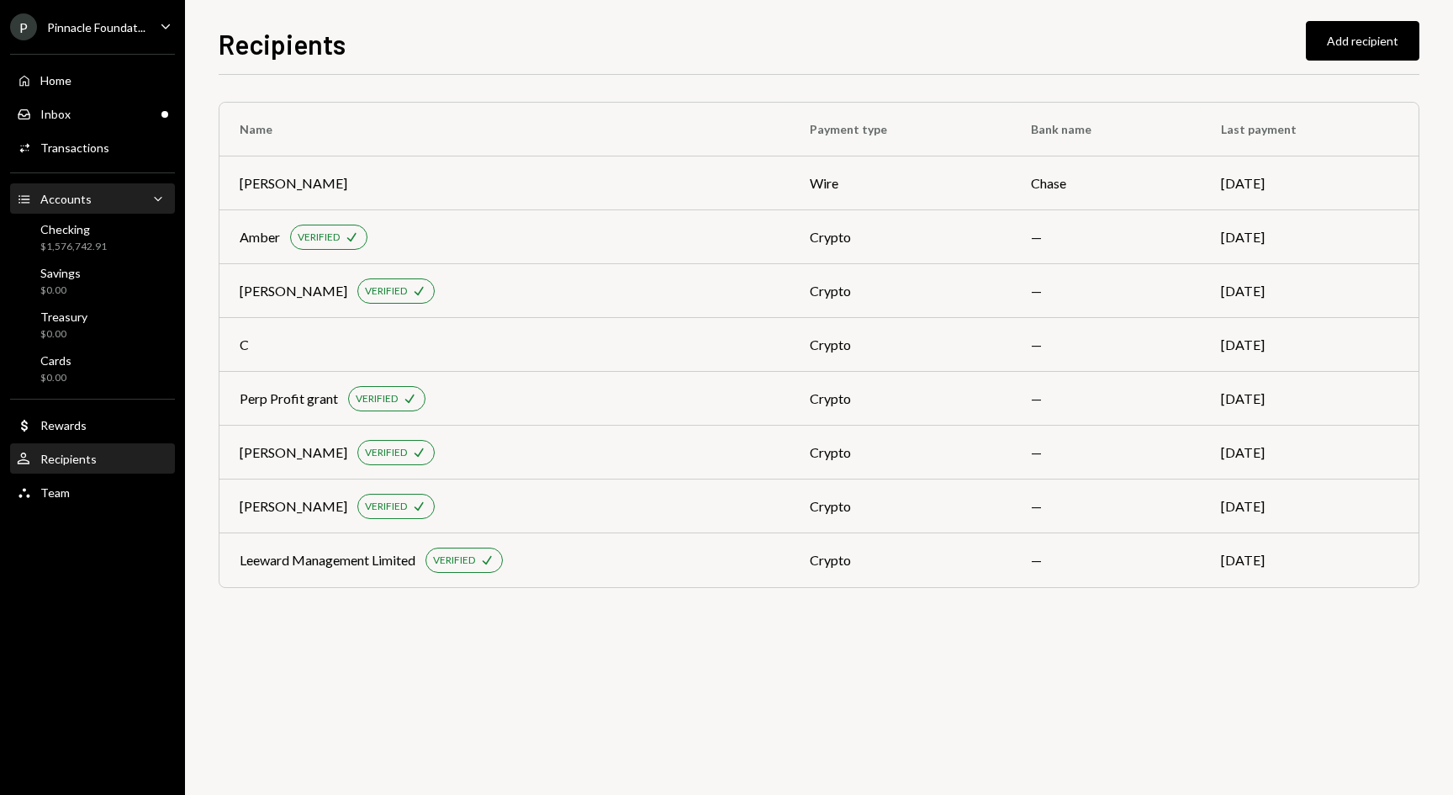
click at [107, 203] on div "Accounts Accounts Caret Down" at bounding box center [92, 199] width 151 height 18
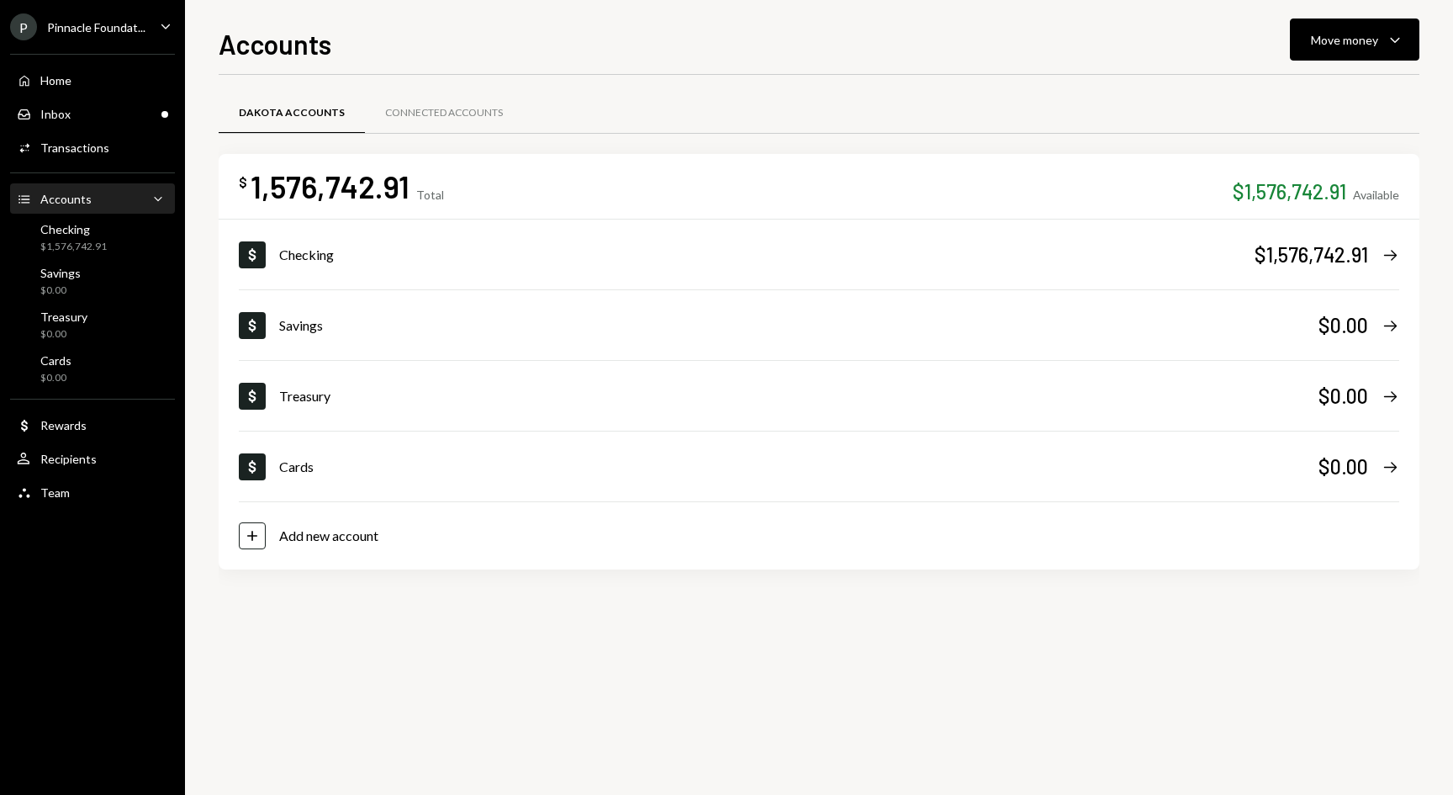
click at [107, 203] on div "Accounts Accounts Caret Down" at bounding box center [92, 199] width 151 height 18
click at [100, 244] on div "$1,576,742.91" at bounding box center [73, 247] width 66 height 14
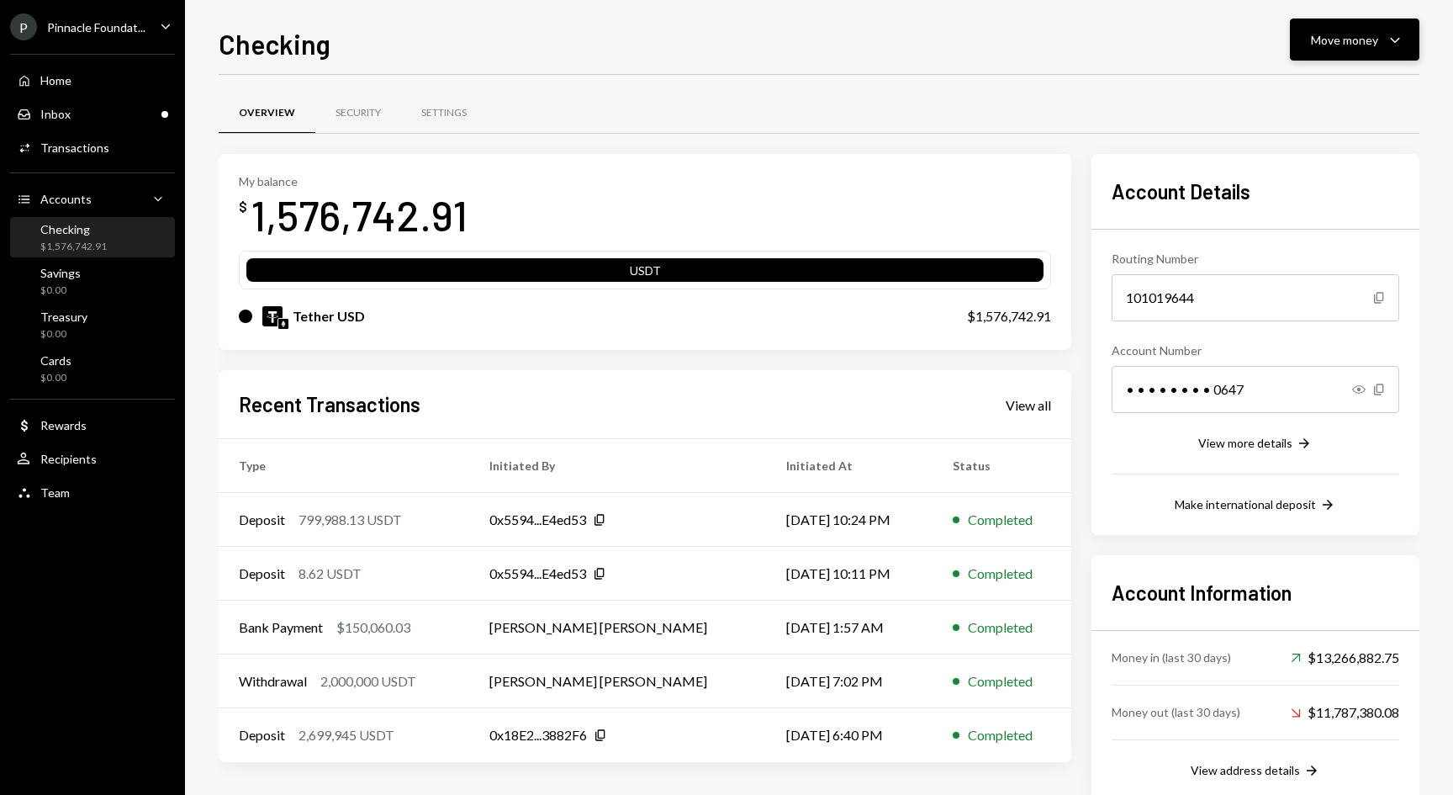
click at [1395, 23] on button "Move money Caret Down" at bounding box center [1354, 39] width 129 height 42
click at [1339, 90] on div "Send" at bounding box center [1341, 91] width 123 height 18
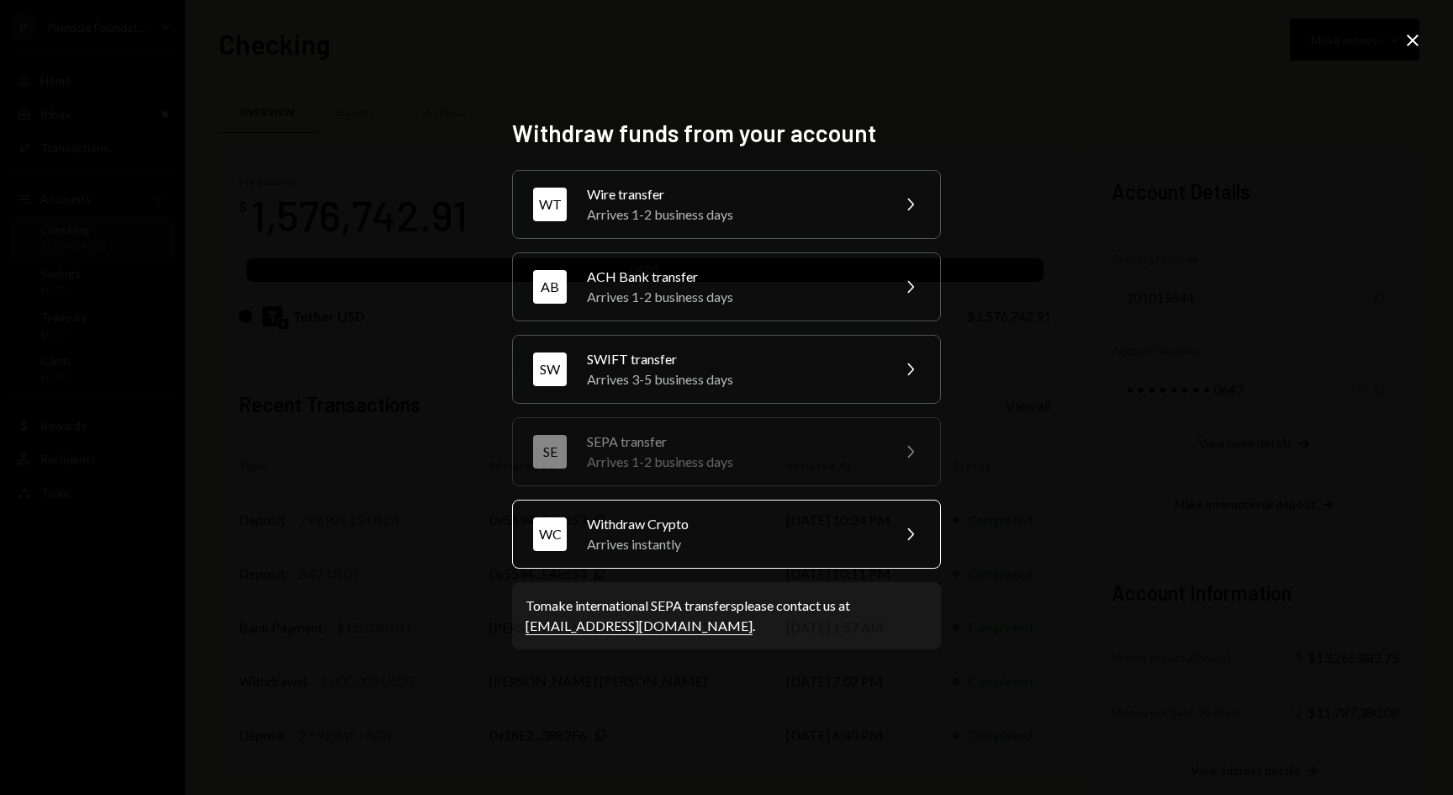
click at [757, 520] on div "Withdraw Crypto" at bounding box center [733, 524] width 293 height 20
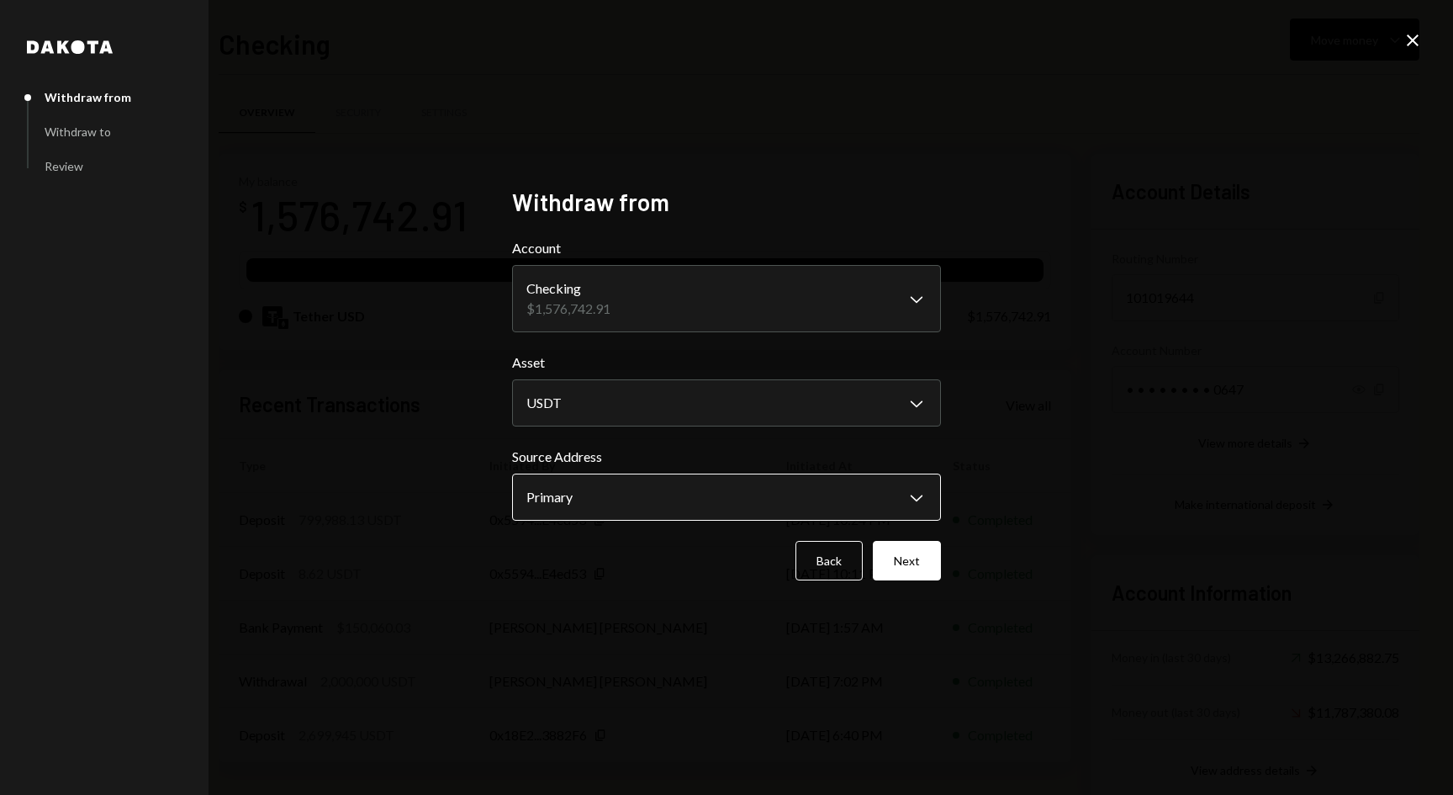
click at [732, 494] on body "P Pinnacle Foundat... Caret Down Home Home Inbox Inbox Activities Transactions …" at bounding box center [726, 397] width 1453 height 795
click at [922, 570] on button "Next" at bounding box center [907, 561] width 68 height 40
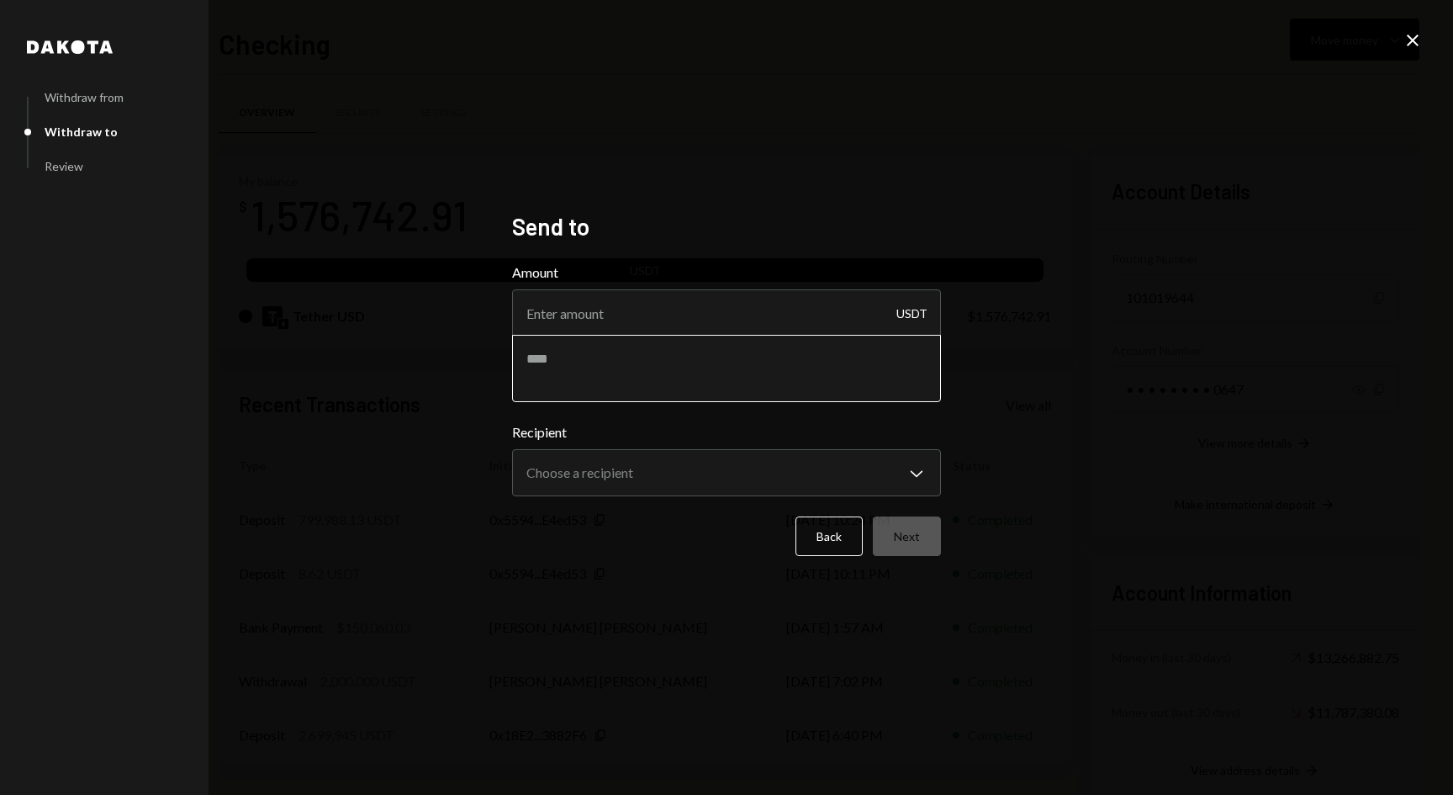
click at [724, 381] on textarea at bounding box center [726, 368] width 429 height 67
click at [718, 306] on input "Amount" at bounding box center [726, 312] width 429 height 47
type input "100"
click at [692, 467] on body "P Pinnacle Foundat... Caret Down Home Home Inbox Inbox Activities Transactions …" at bounding box center [726, 397] width 1453 height 795
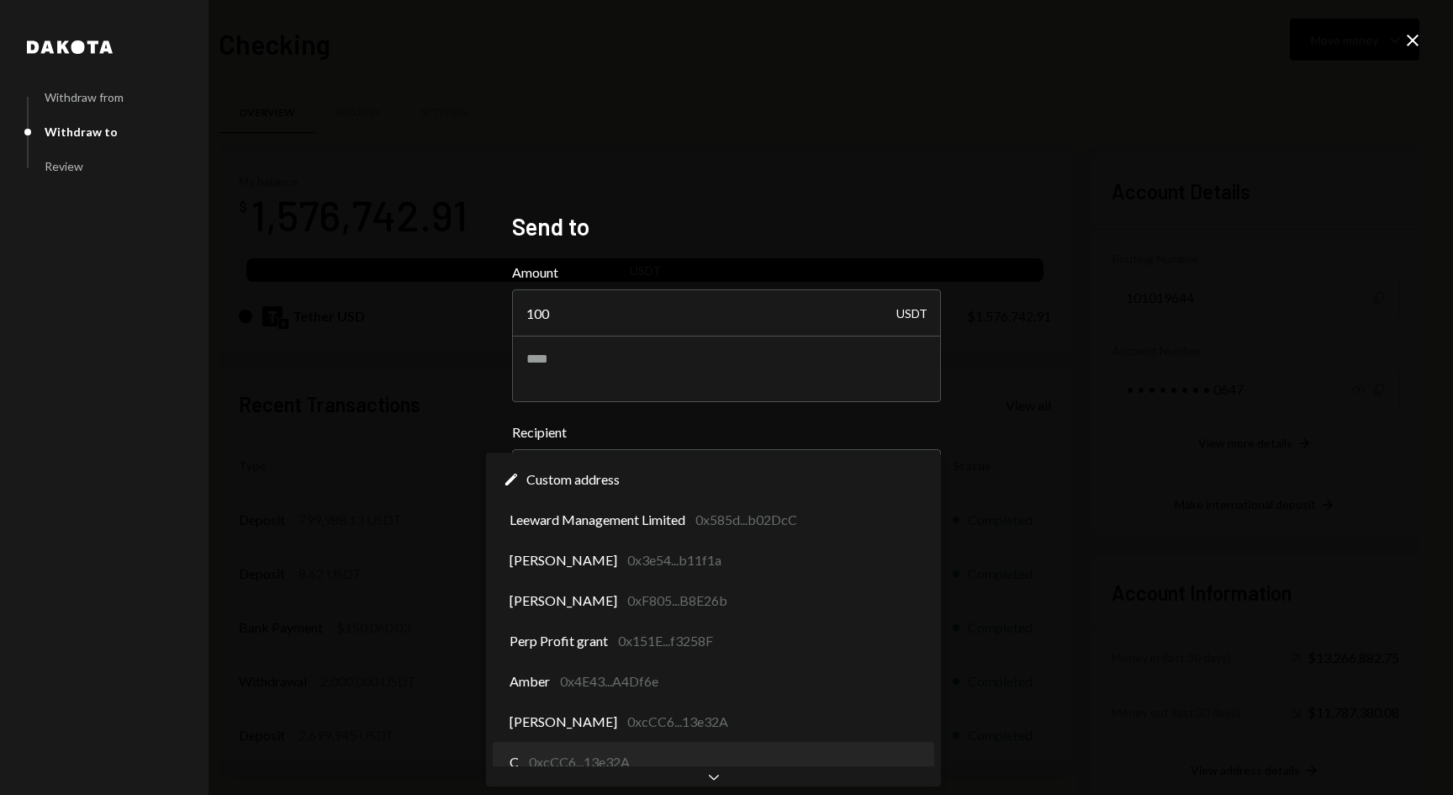
select select "**********"
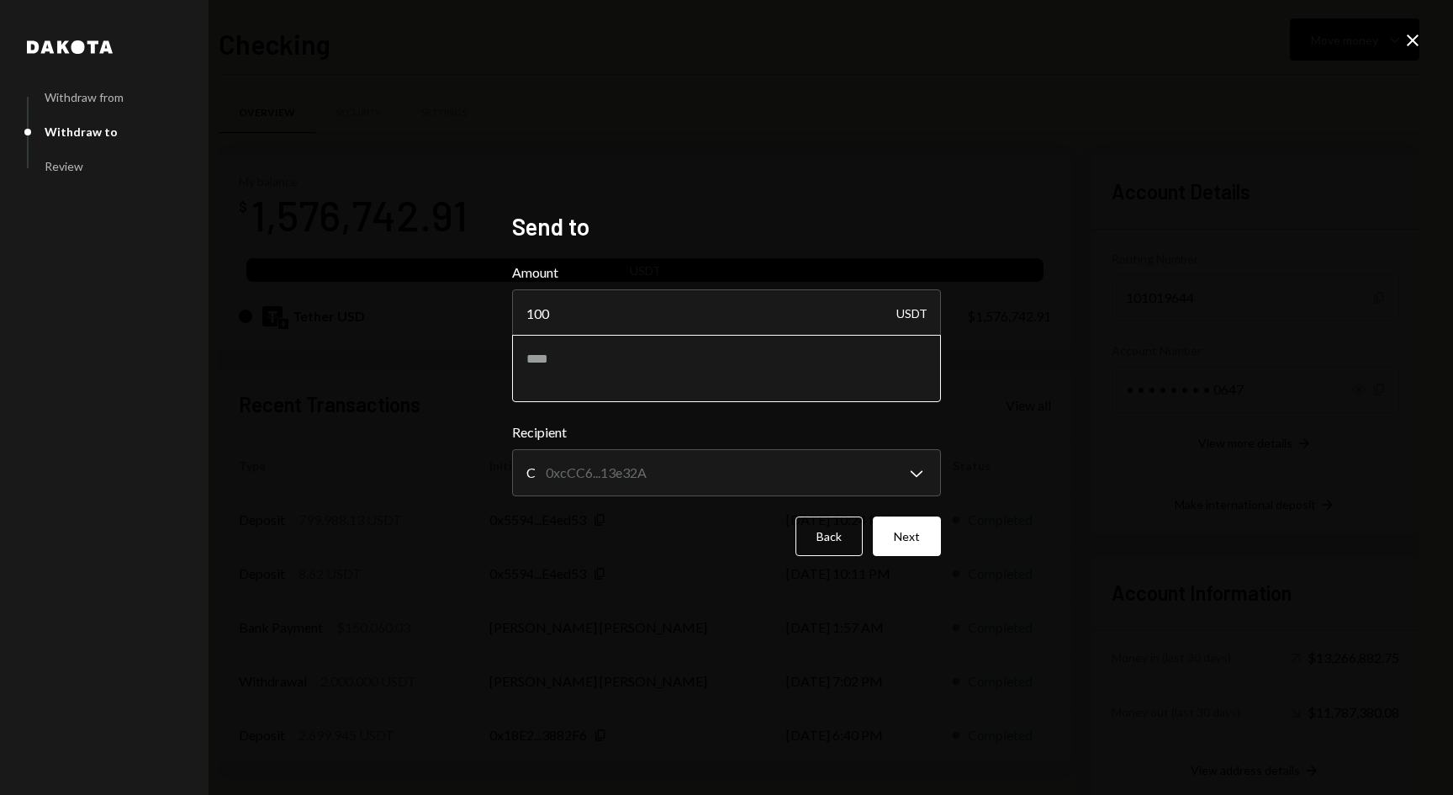
click at [616, 370] on textarea at bounding box center [726, 368] width 429 height 67
type textarea "******"
click at [919, 552] on button "Next" at bounding box center [907, 536] width 68 height 40
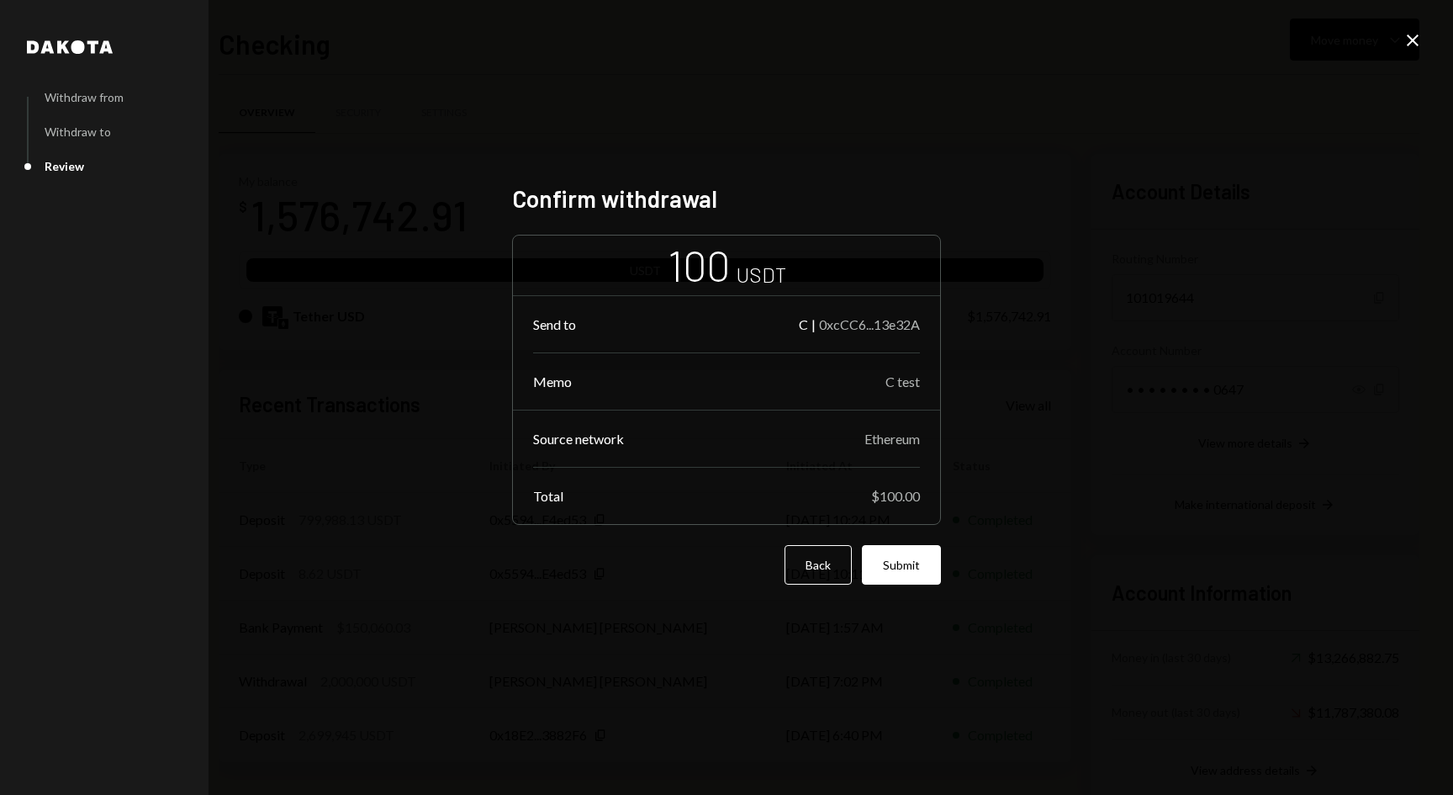
click at [919, 552] on button "Submit" at bounding box center [901, 565] width 79 height 40
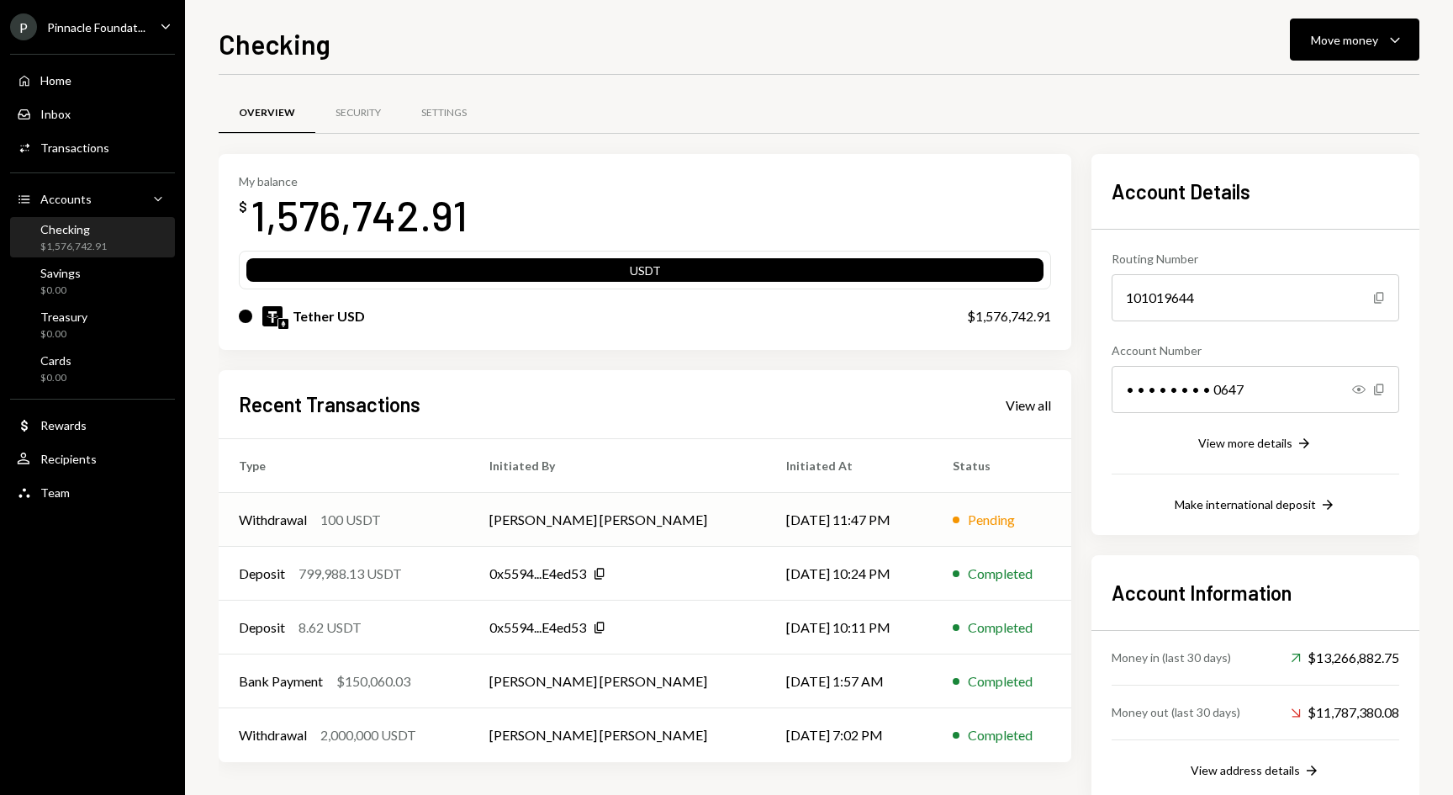
click at [469, 520] on td "Withdrawal 100 USDT" at bounding box center [344, 520] width 251 height 54
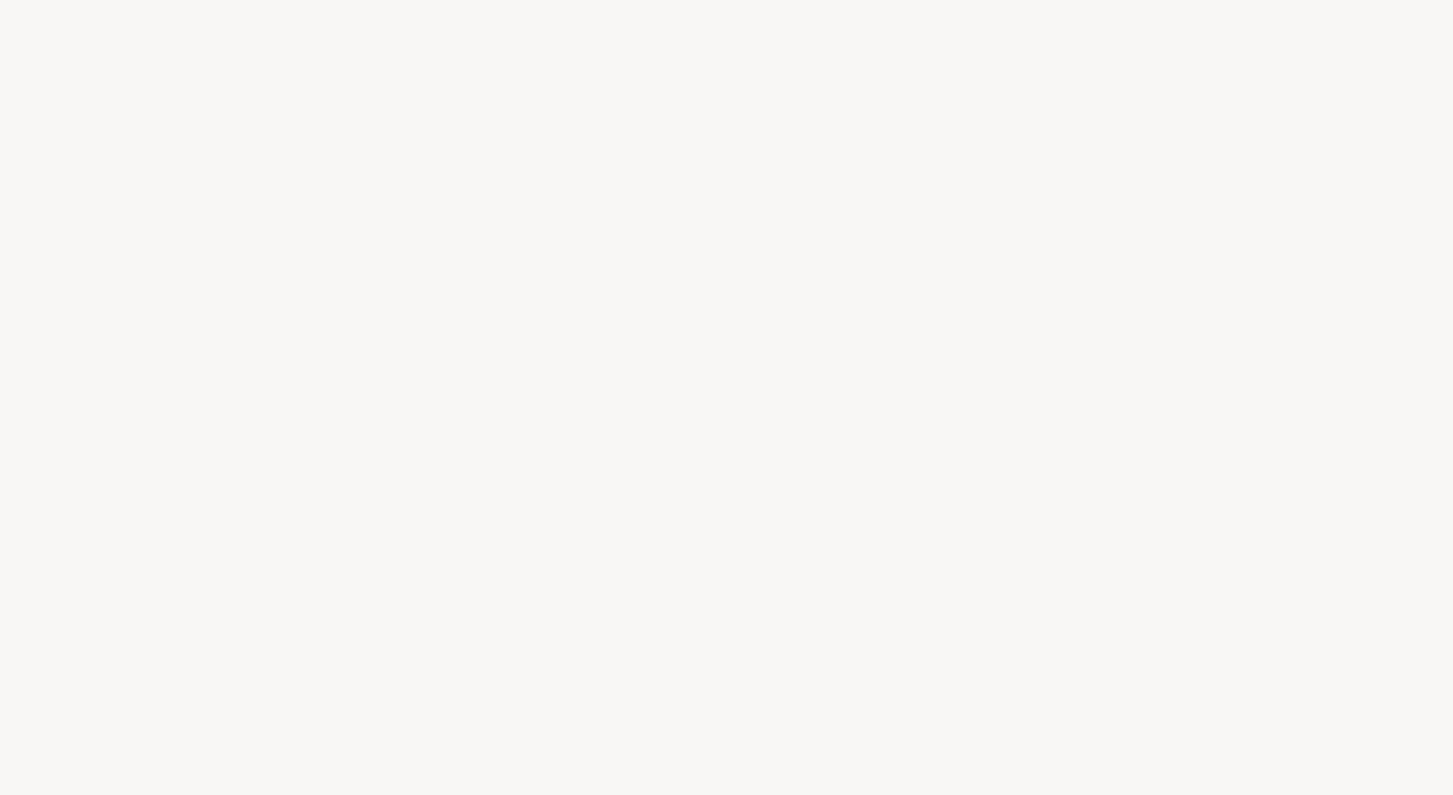
click at [573, 519] on div at bounding box center [726, 397] width 1453 height 795
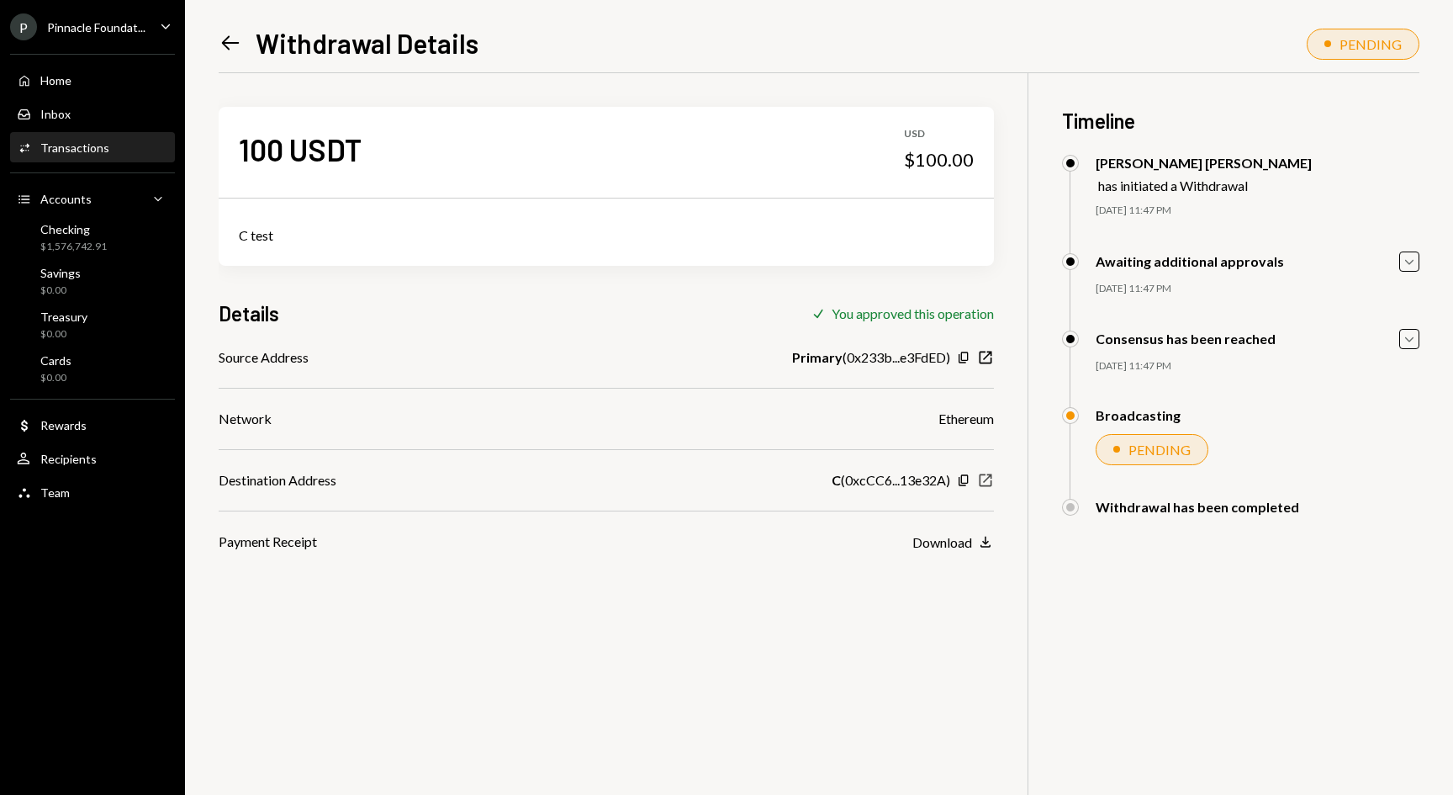
click at [992, 477] on icon "New Window" at bounding box center [985, 480] width 17 height 17
click at [988, 481] on icon "New Window" at bounding box center [985, 480] width 17 height 17
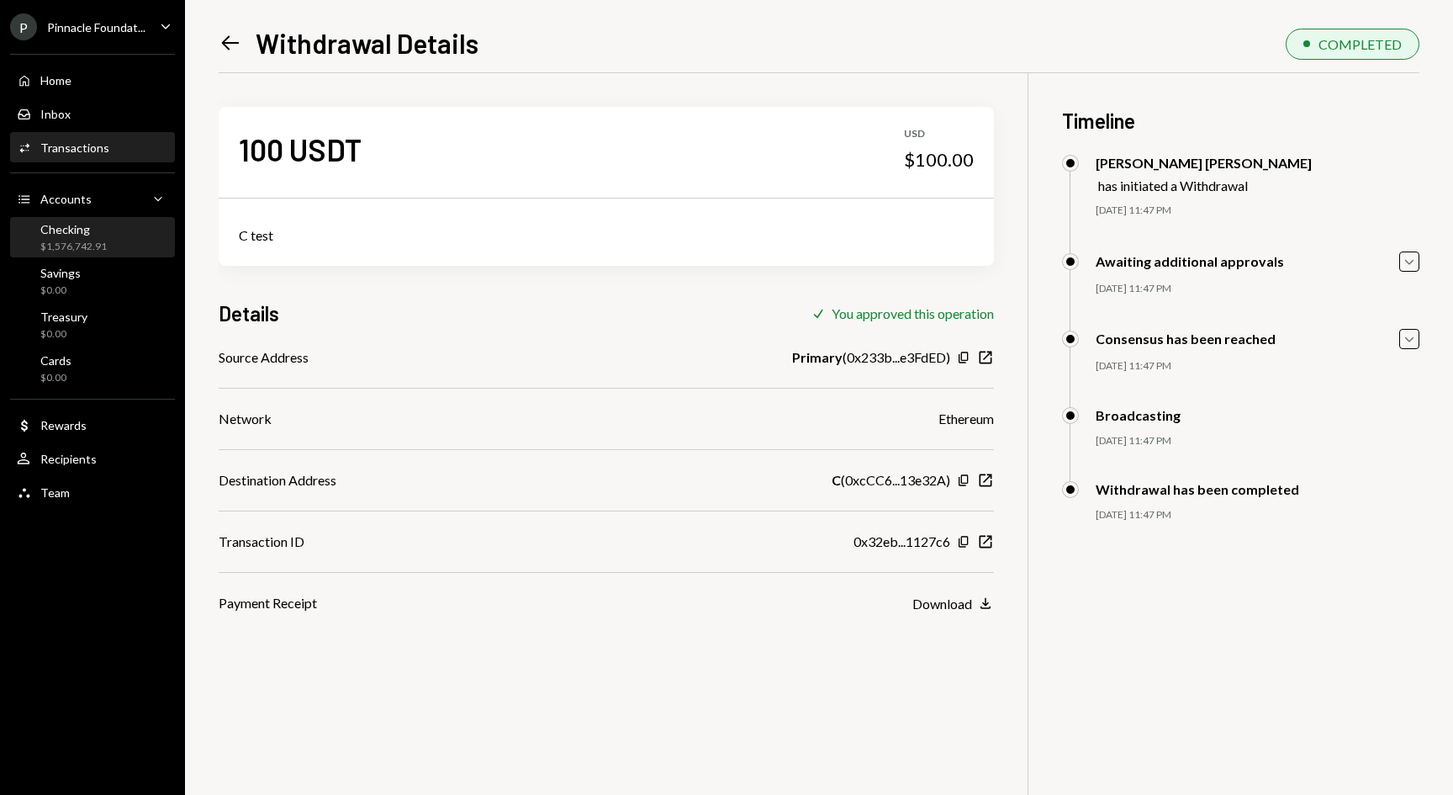
click at [96, 240] on div "Checking $1,576,742.91" at bounding box center [73, 238] width 66 height 32
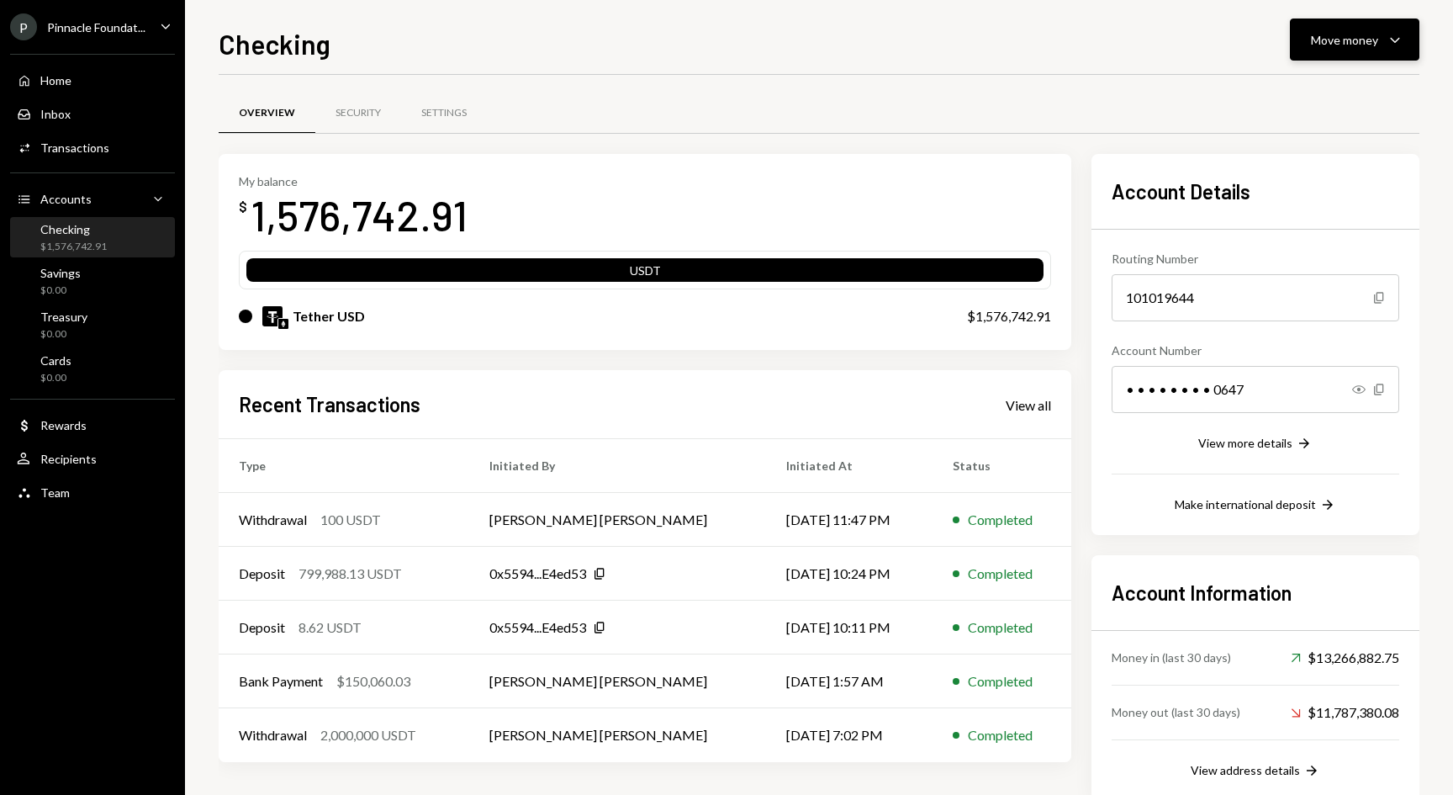
click at [1360, 41] on div "Move money" at bounding box center [1344, 40] width 67 height 18
click at [1317, 95] on div "Send" at bounding box center [1341, 91] width 123 height 18
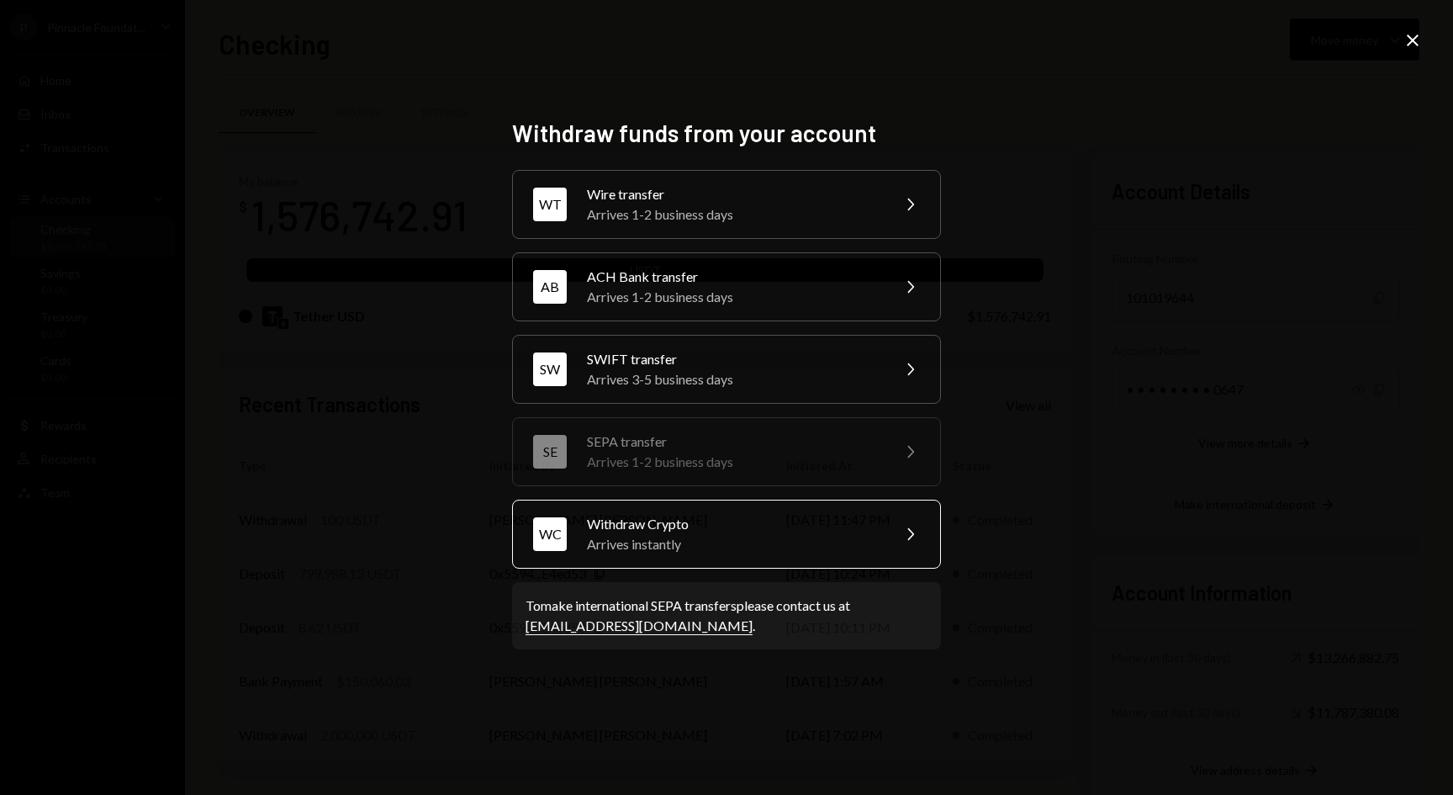
click at [751, 519] on div "Withdraw Crypto" at bounding box center [733, 524] width 293 height 20
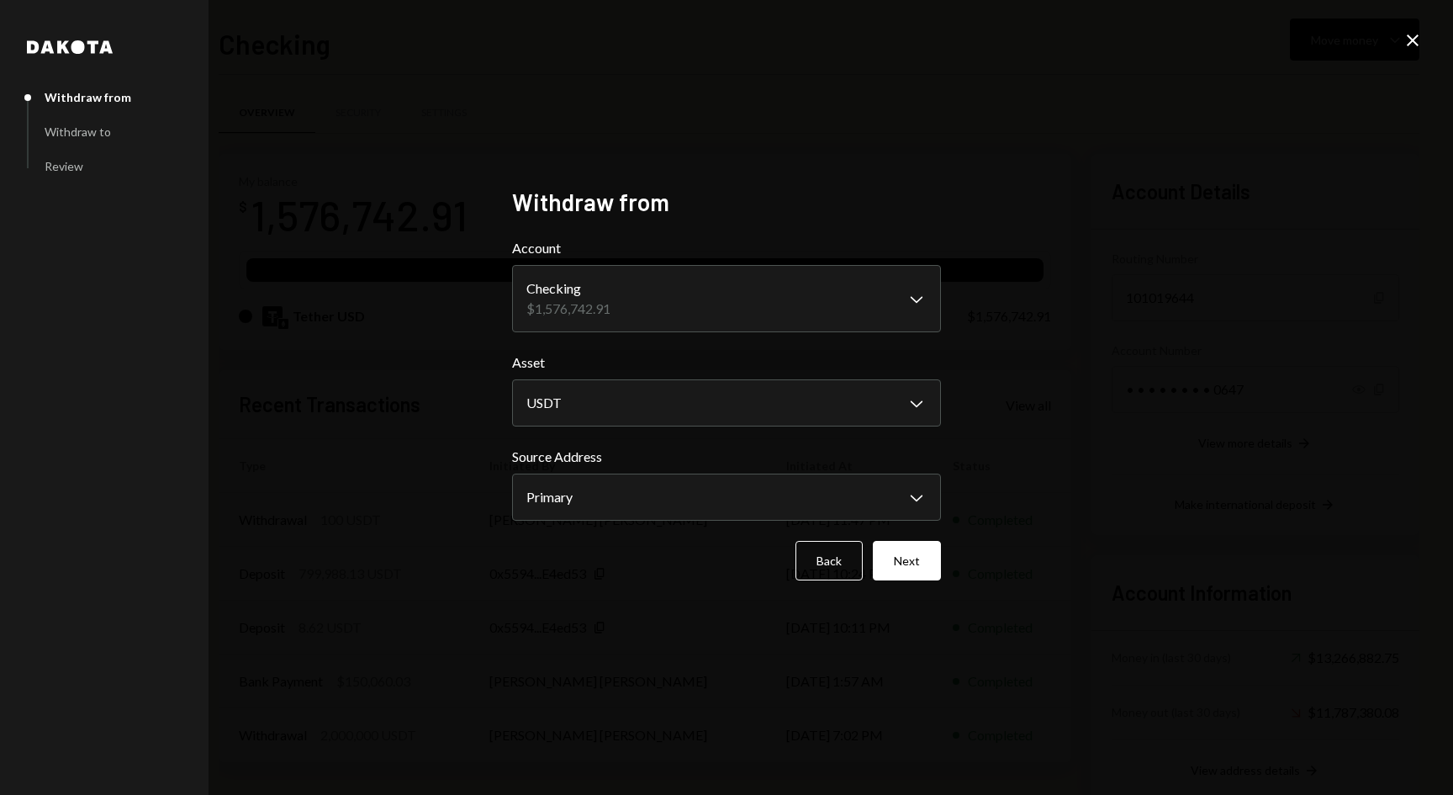
click at [735, 521] on form "**********" at bounding box center [726, 409] width 429 height 342
click at [880, 566] on button "Next" at bounding box center [907, 561] width 68 height 40
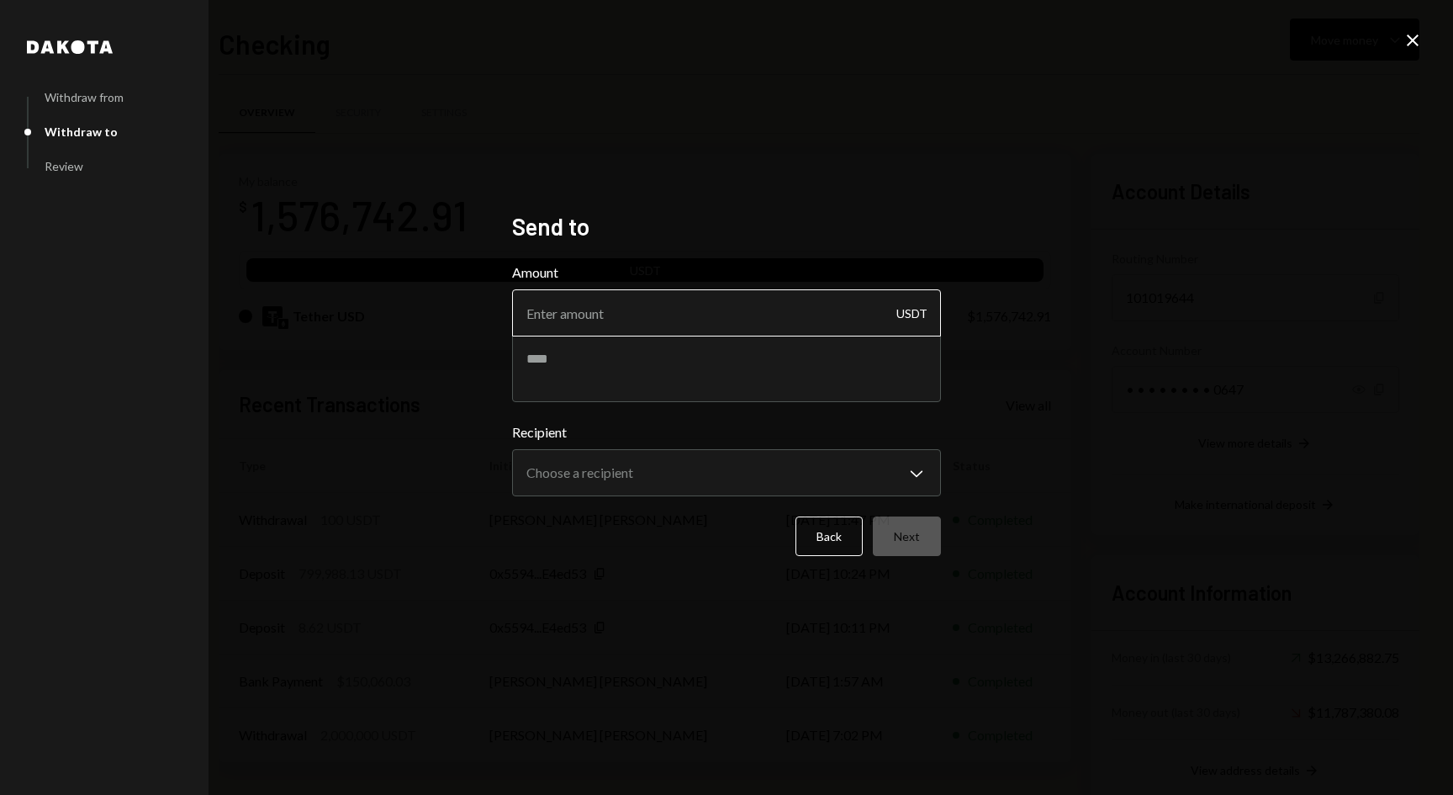
click at [733, 320] on input "Amount" at bounding box center [726, 312] width 429 height 47
type input "1499990"
click at [712, 370] on textarea at bounding box center [726, 368] width 429 height 67
type textarea "*"
type textarea "**********"
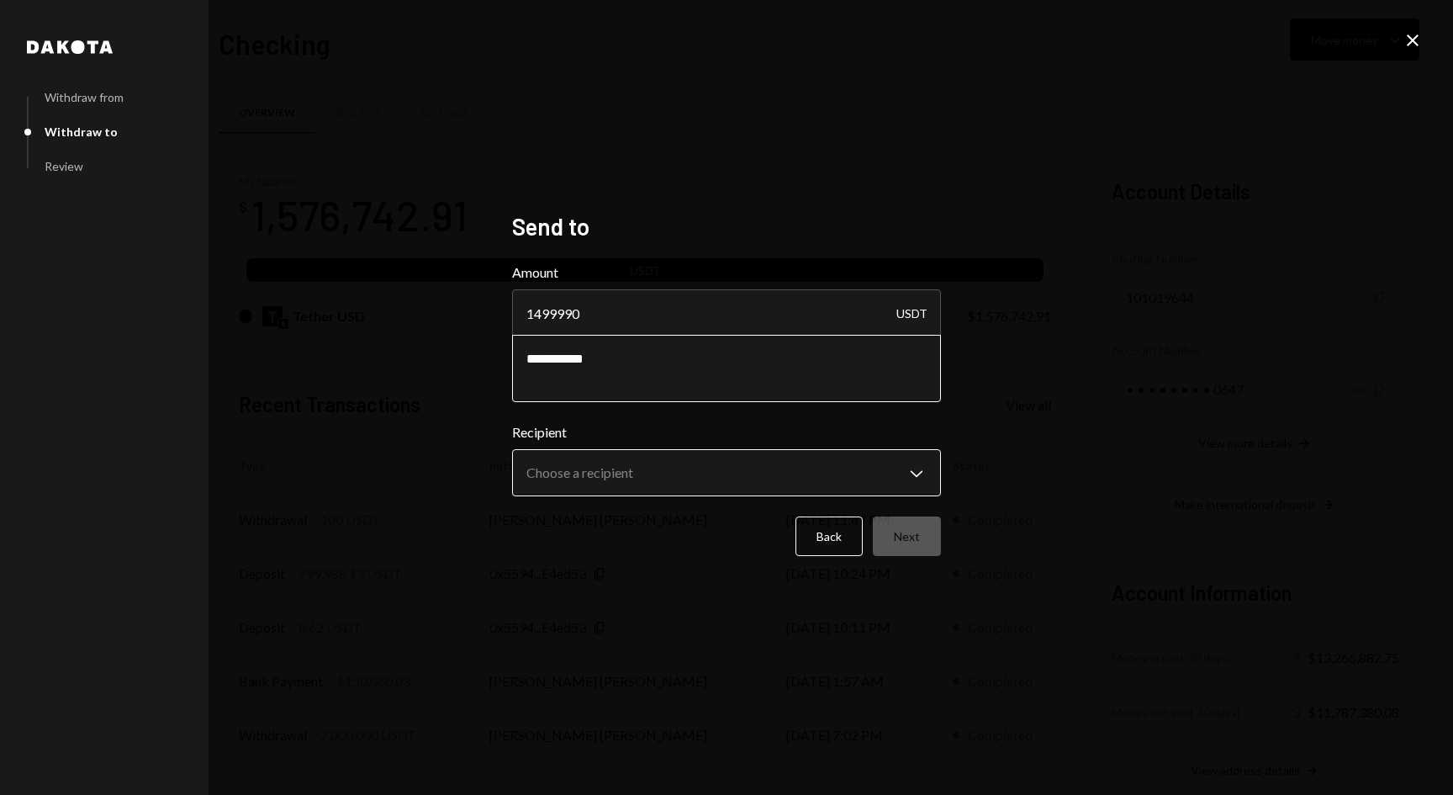
click at [716, 466] on body "P Pinnacle Foundat... Caret Down Home Home Inbox Inbox Activities Transactions …" at bounding box center [726, 397] width 1453 height 795
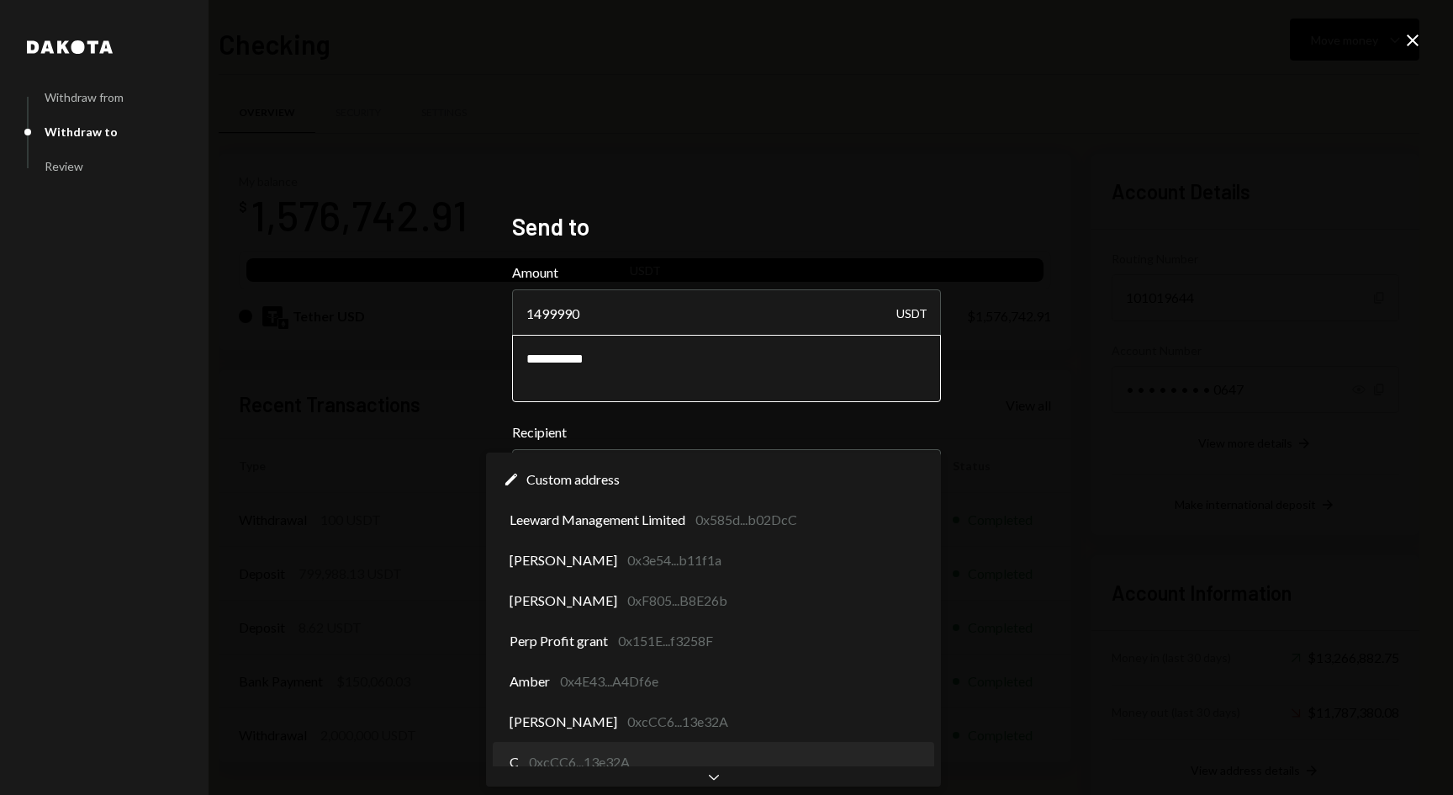
select select "**********"
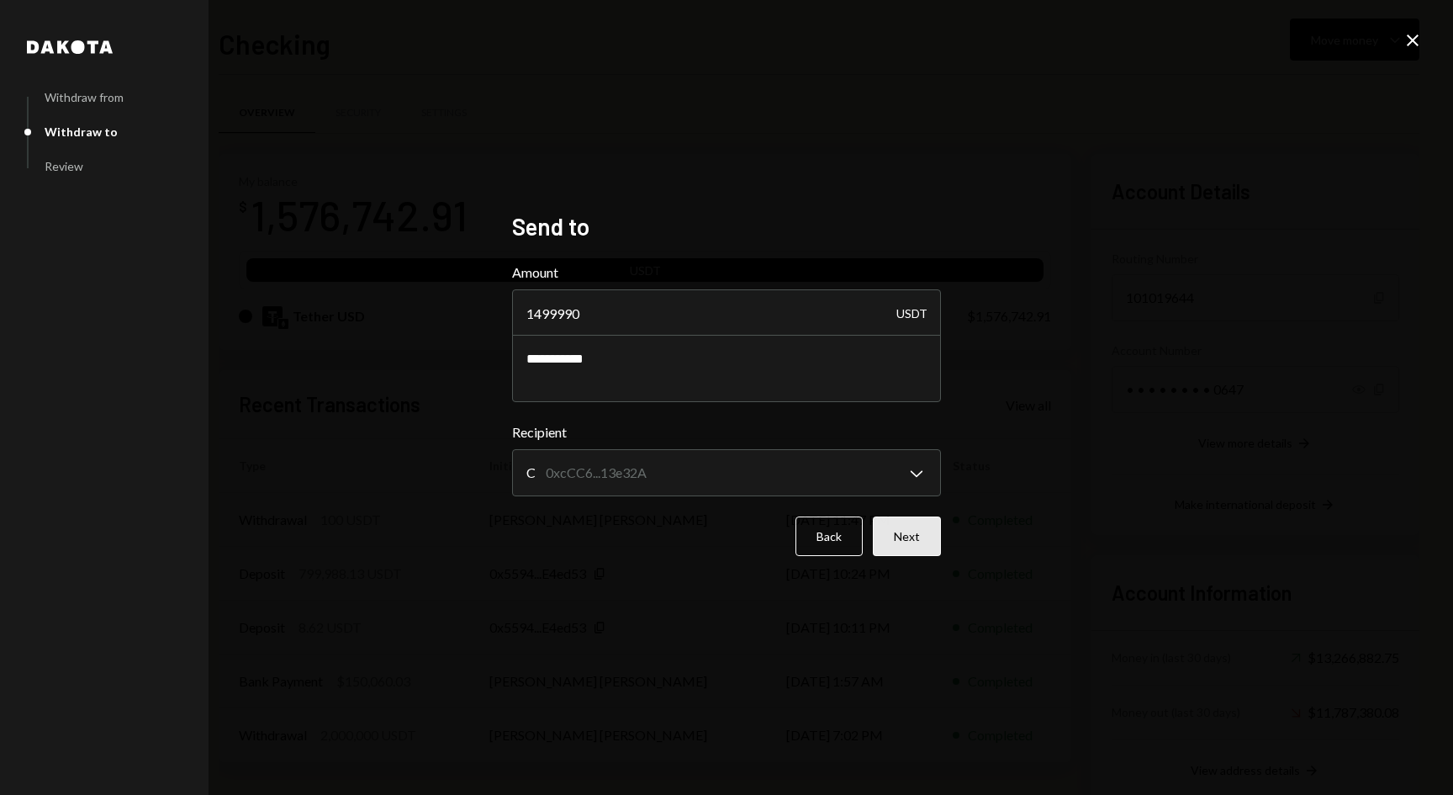
click at [904, 545] on button "Next" at bounding box center [907, 536] width 68 height 40
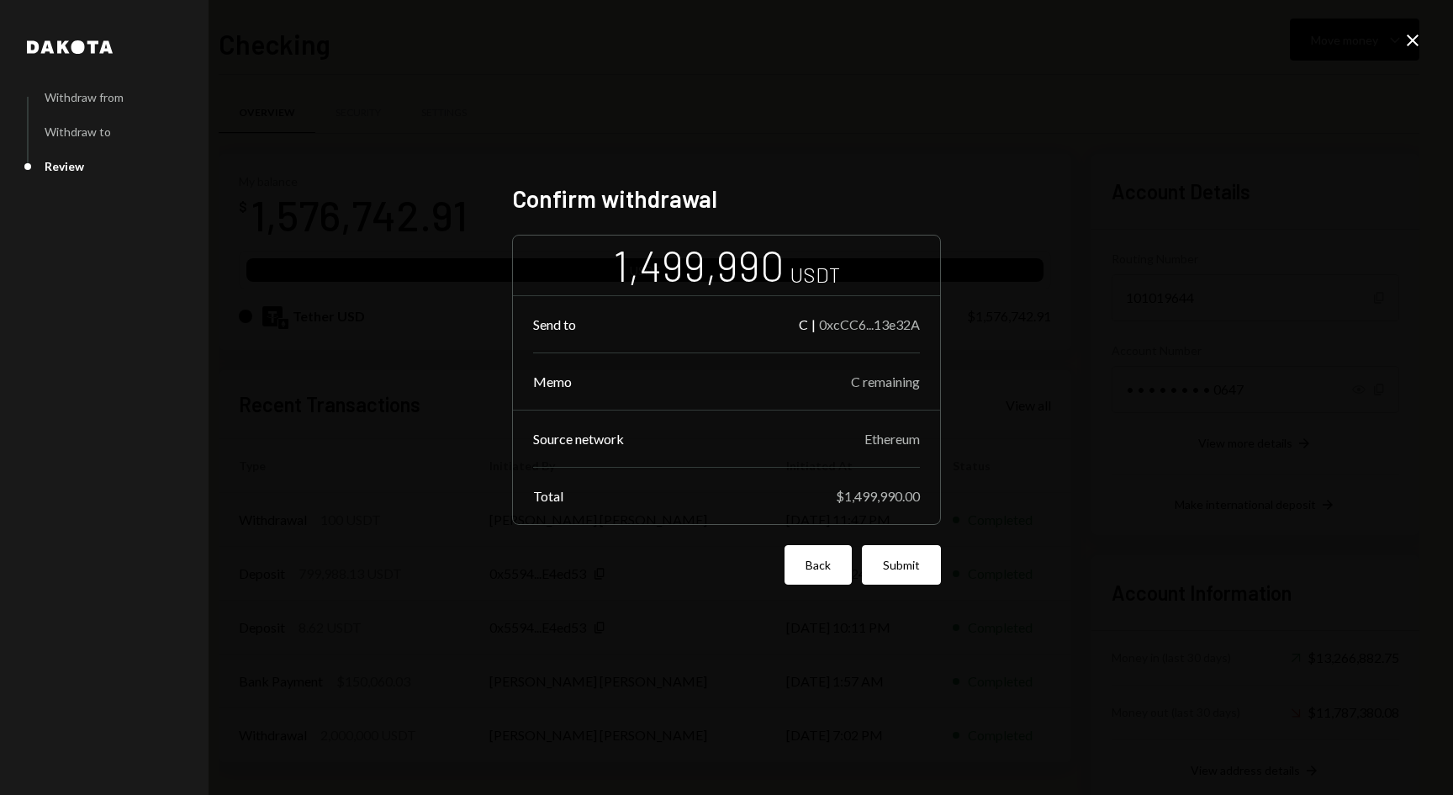
click at [825, 582] on button "Back" at bounding box center [818, 565] width 67 height 40
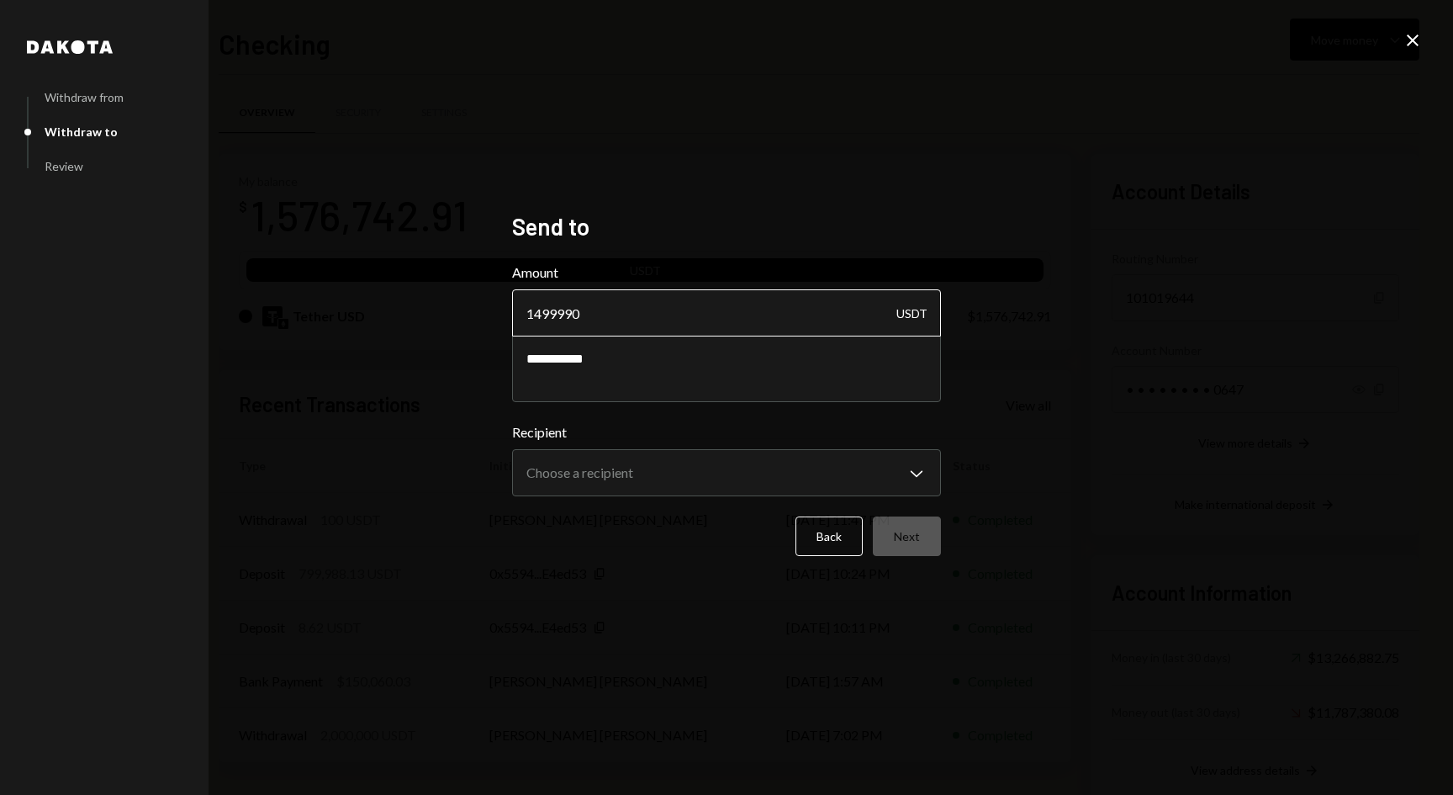
click at [571, 317] on input "1499990" at bounding box center [726, 312] width 429 height 47
type input "1499900"
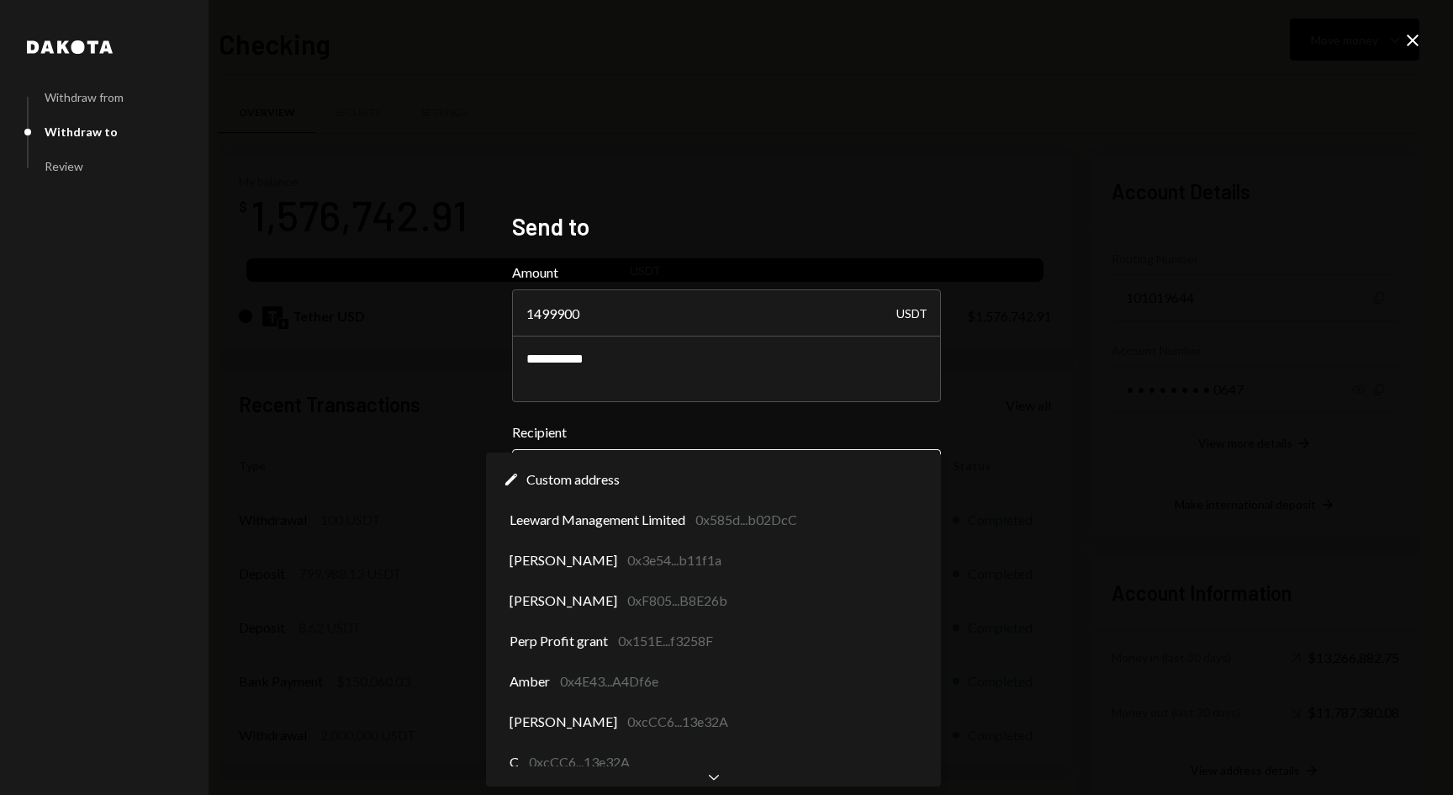
click at [808, 462] on body "P Pinnacle Foundat... Caret Down Home Home Inbox Inbox Activities Transactions …" at bounding box center [726, 397] width 1453 height 795
select select "**********"
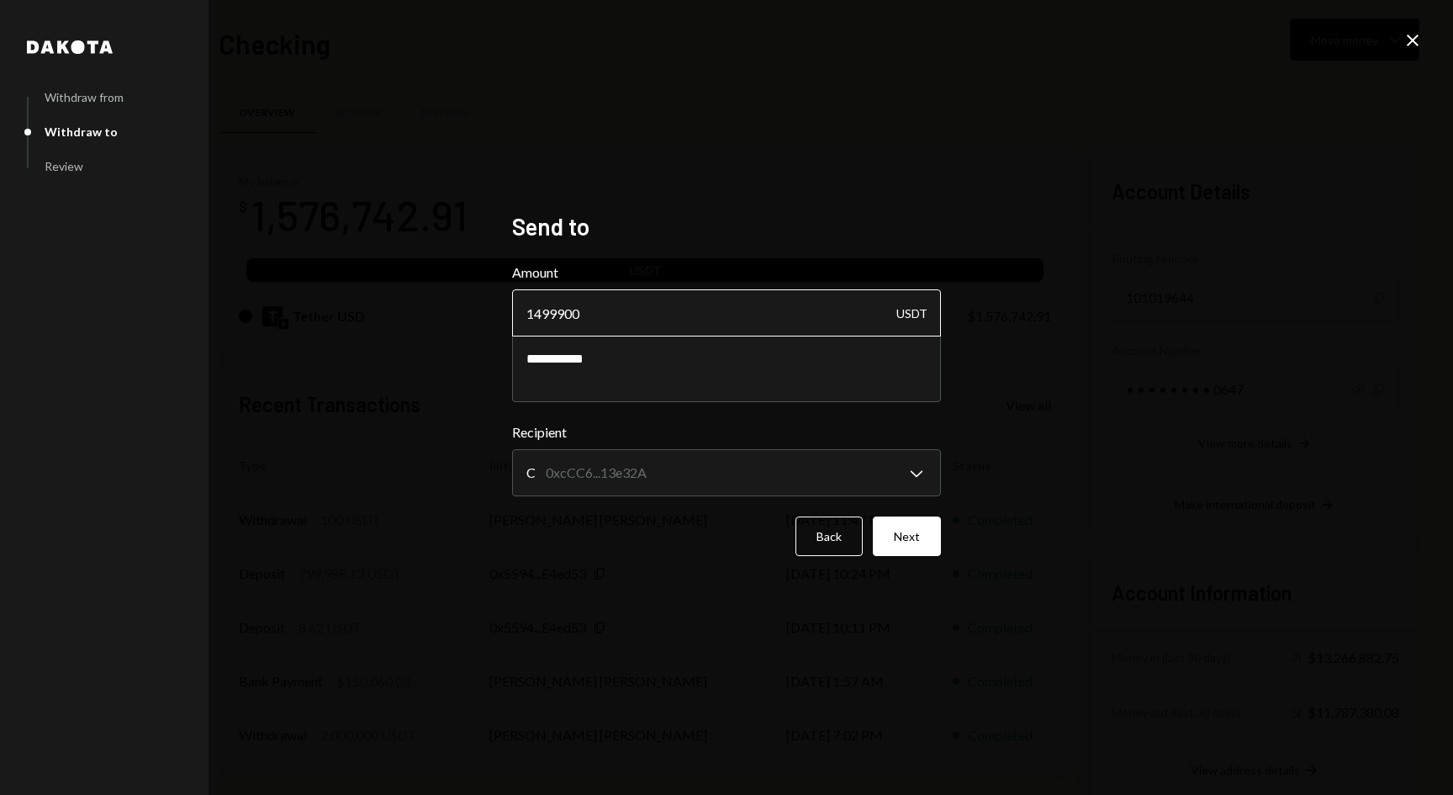
click at [560, 315] on input "1499900" at bounding box center [726, 312] width 429 height 47
click at [921, 536] on button "Next" at bounding box center [907, 536] width 68 height 40
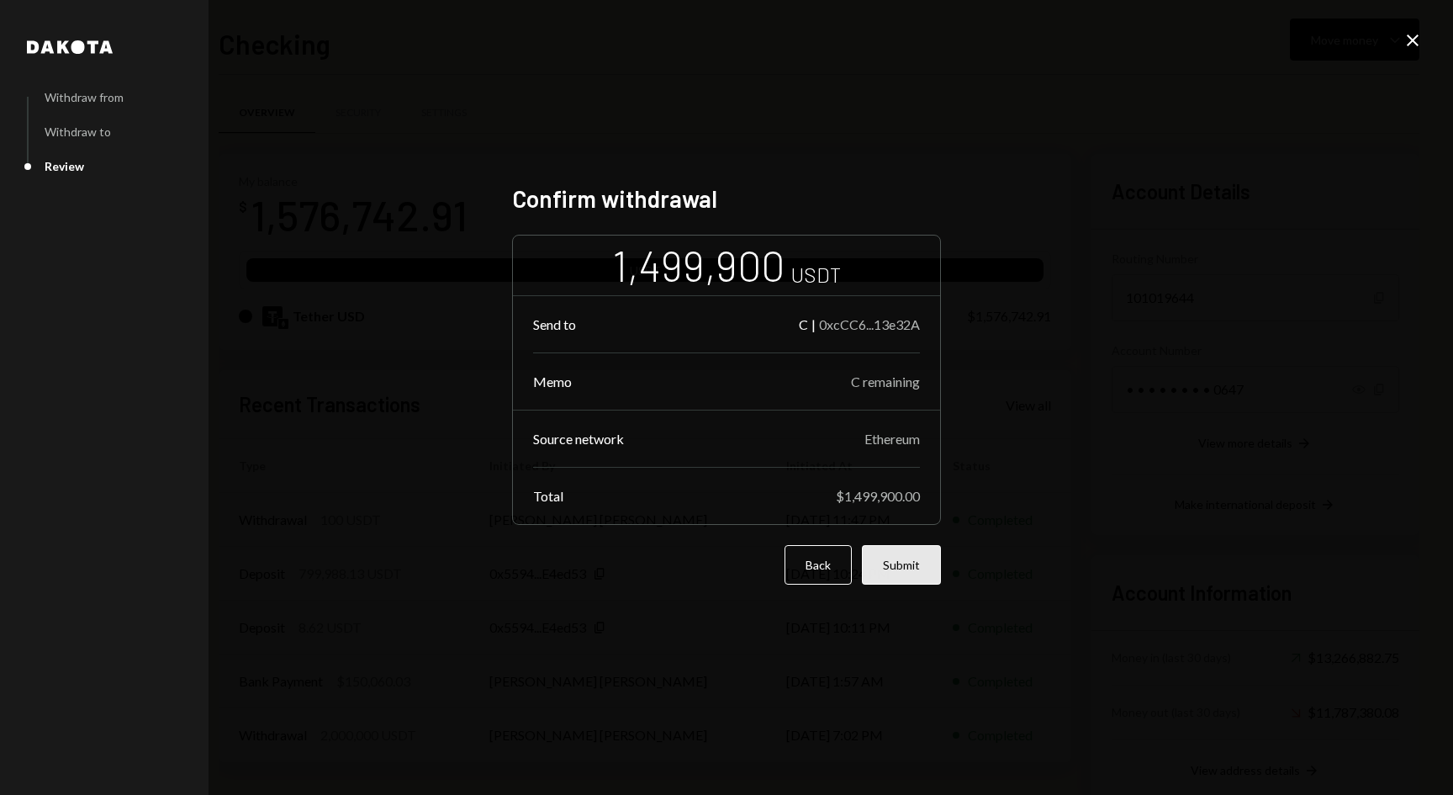
click at [896, 566] on button "Submit" at bounding box center [901, 565] width 79 height 40
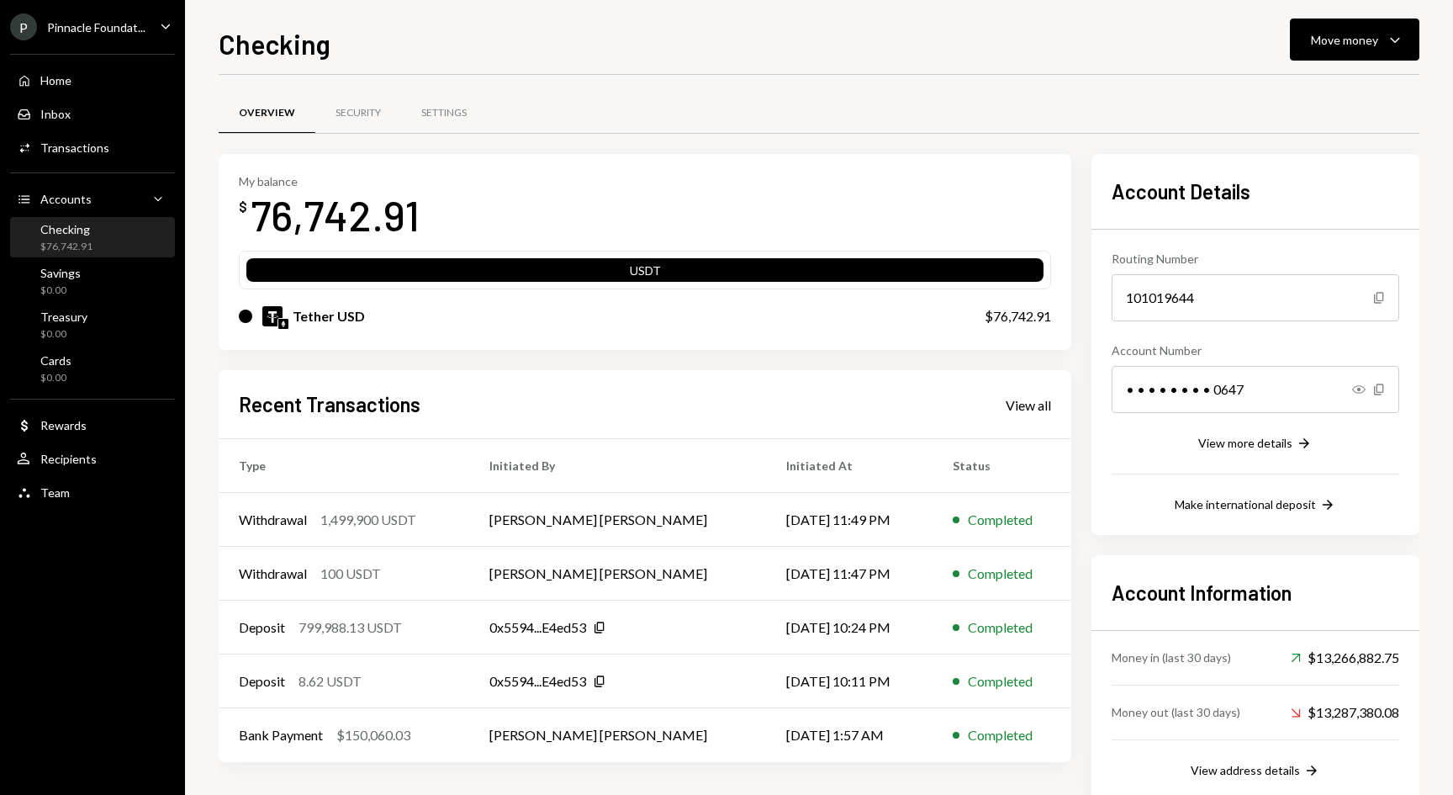
click at [1112, 76] on div "Overview Security Settings My balance $ 76,742.91 USDT Tether USD $76,742.91 Re…" at bounding box center [819, 454] width 1201 height 759
